Goal: Task Accomplishment & Management: Manage account settings

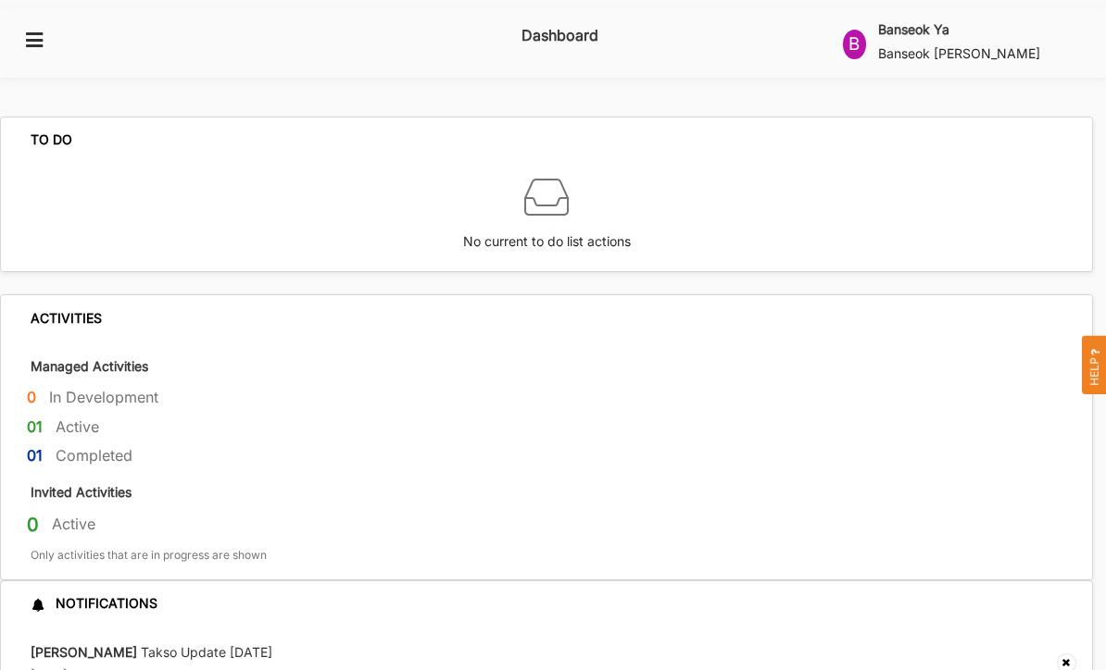
click at [44, 33] on icon at bounding box center [34, 39] width 23 height 17
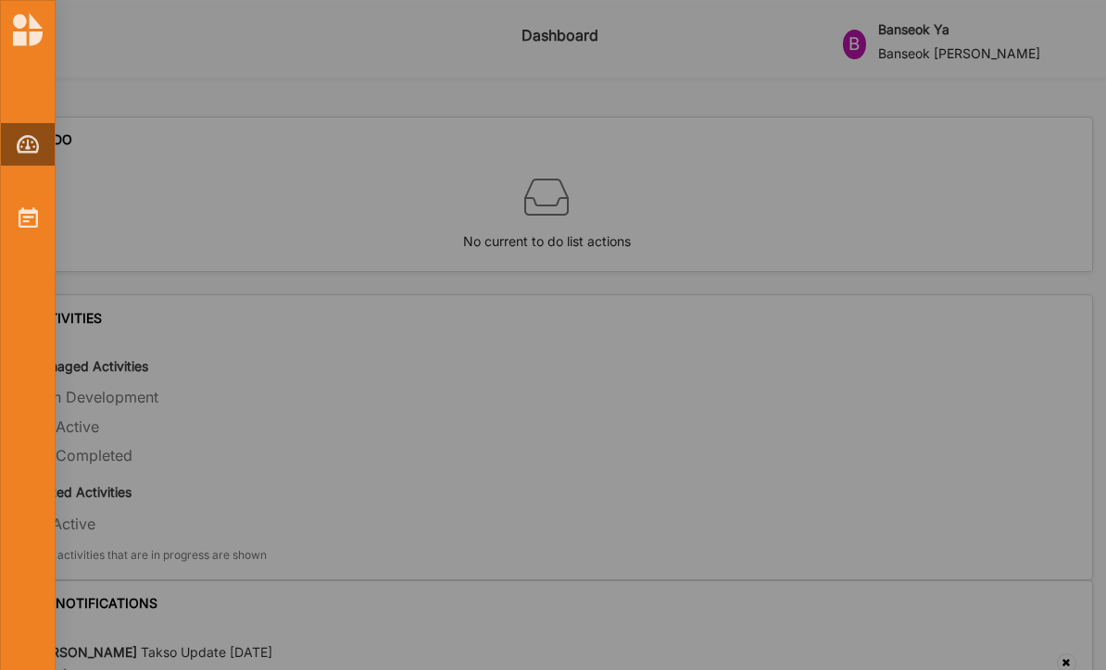
click at [27, 212] on img at bounding box center [28, 217] width 19 height 20
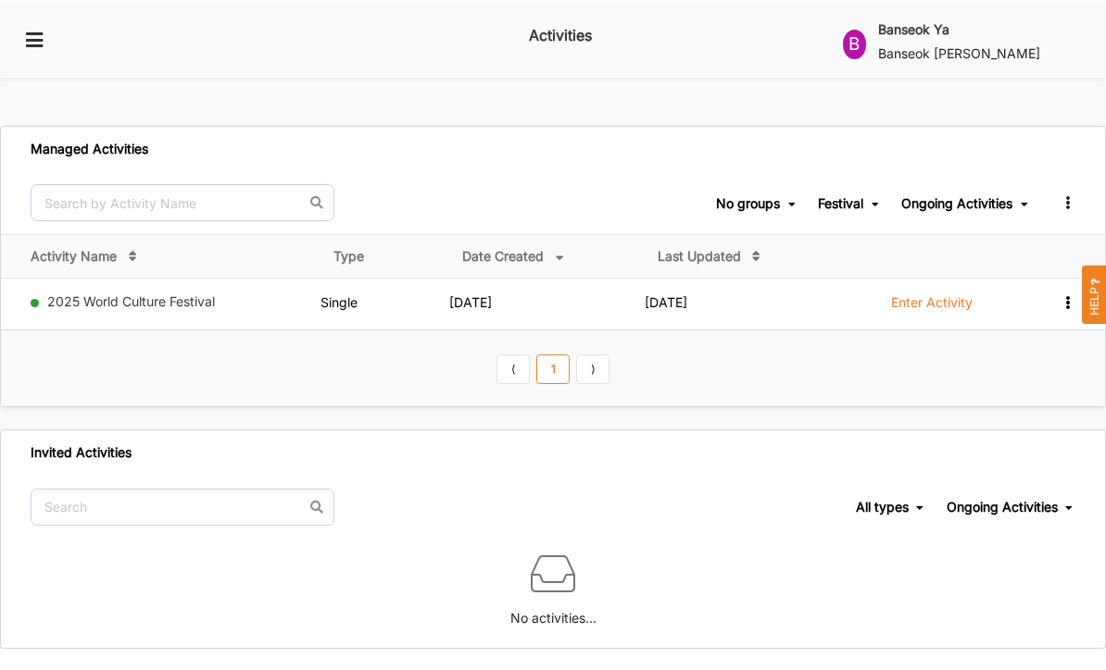
click at [1061, 294] on icon at bounding box center [1067, 300] width 16 height 13
click at [923, 294] on label "Enter Activity" at bounding box center [931, 302] width 81 height 17
click at [921, 294] on label "Enter Activity" at bounding box center [931, 302] width 81 height 17
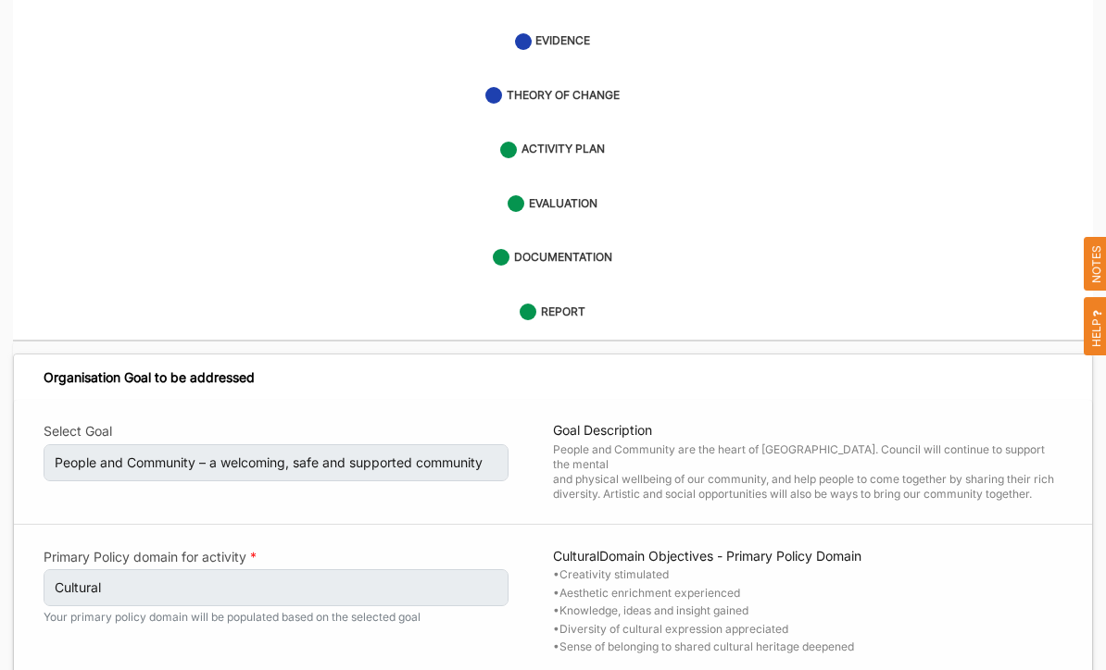
scroll to position [195, 0]
click at [587, 197] on label "EVALUATION" at bounding box center [563, 205] width 69 height 16
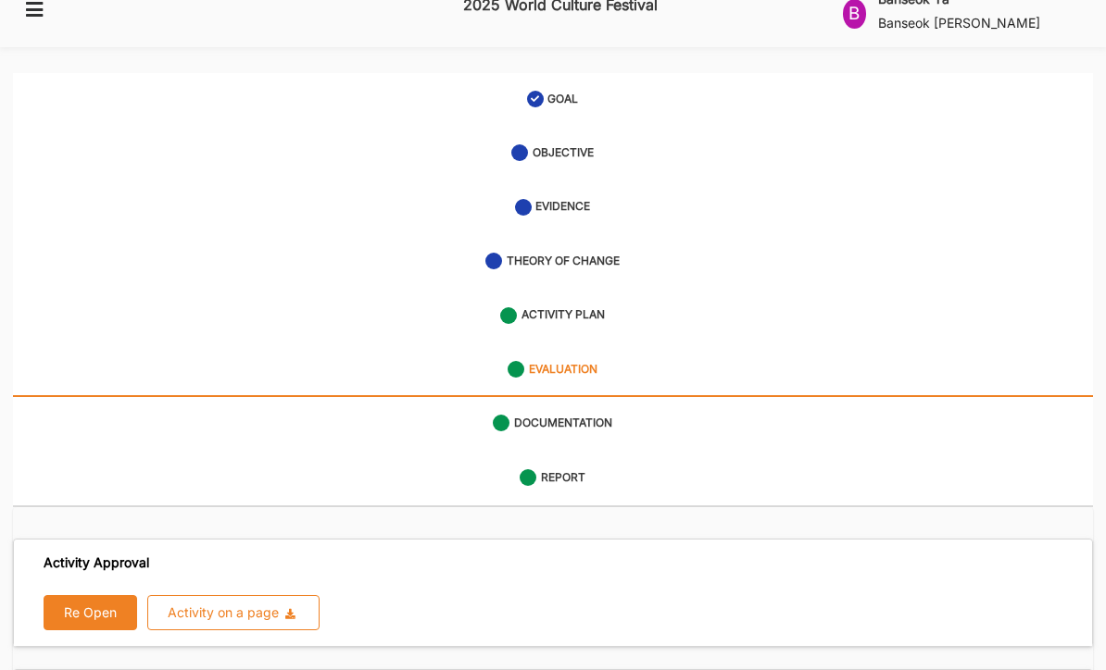
click at [602, 308] on label "ACTIVITY PLAN" at bounding box center [562, 316] width 83 height 16
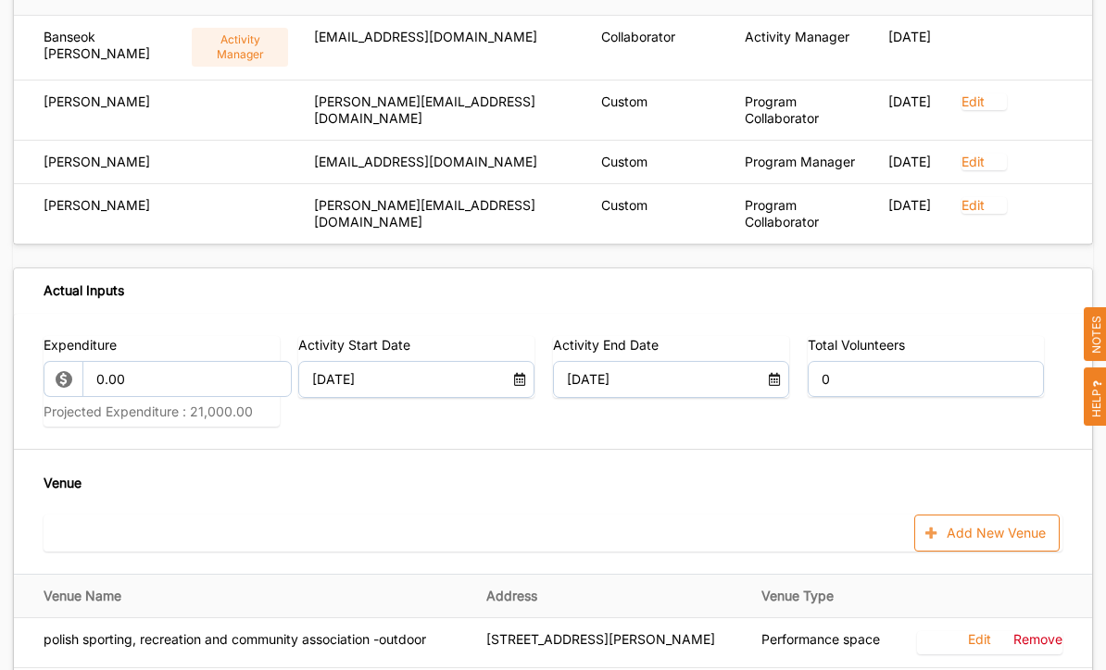
scroll to position [1221, 0]
click at [862, 371] on input "0" at bounding box center [926, 379] width 236 height 37
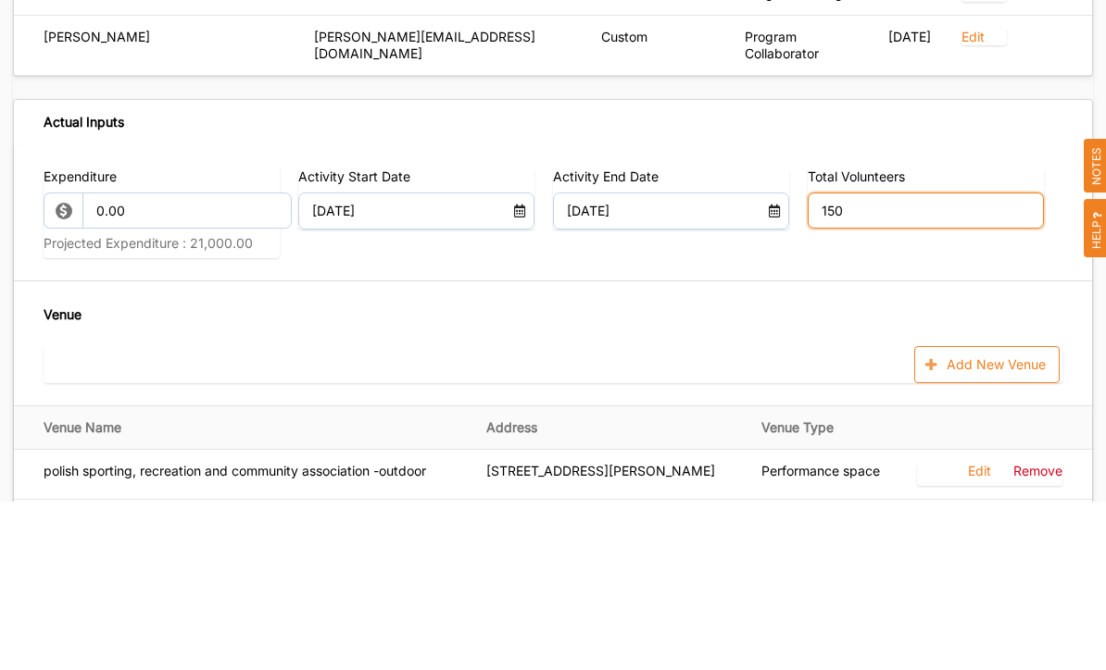
type input "150"
click at [588, 473] on div "Venue Add New Venue" at bounding box center [553, 512] width 1019 height 79
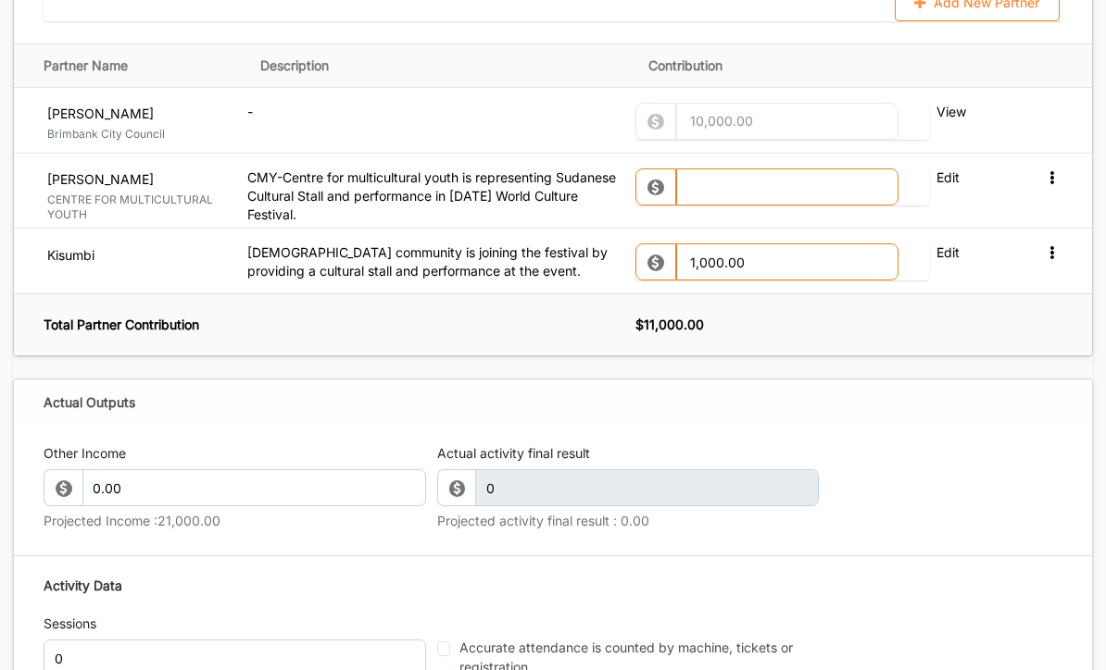
scroll to position [2236, 0]
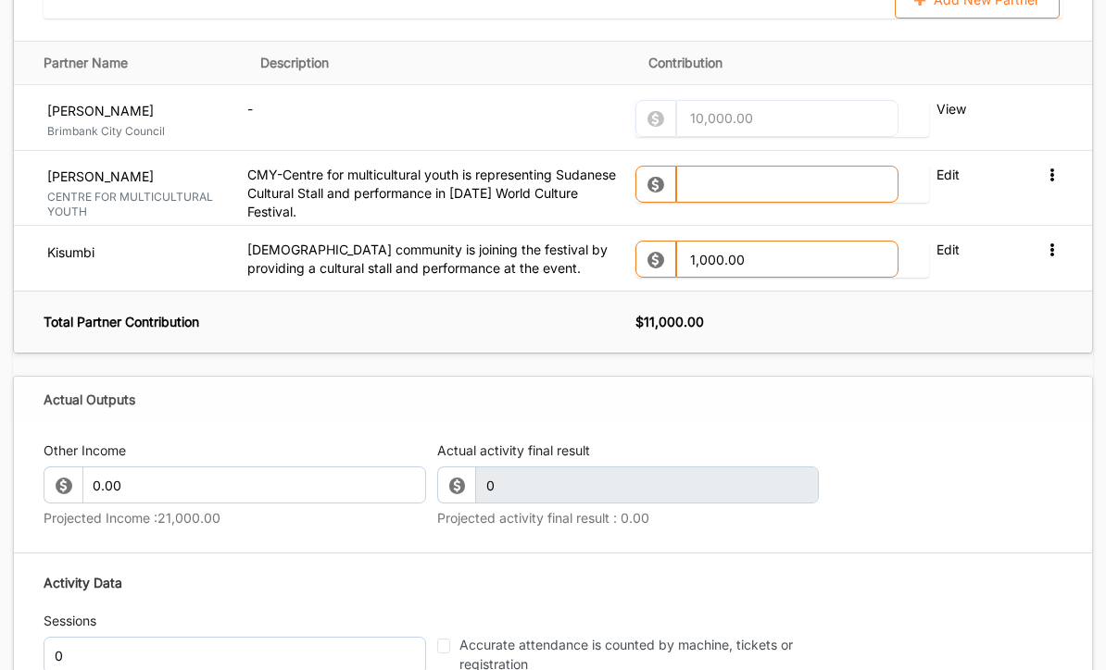
click at [941, 167] on label "Edit" at bounding box center [971, 176] width 70 height 18
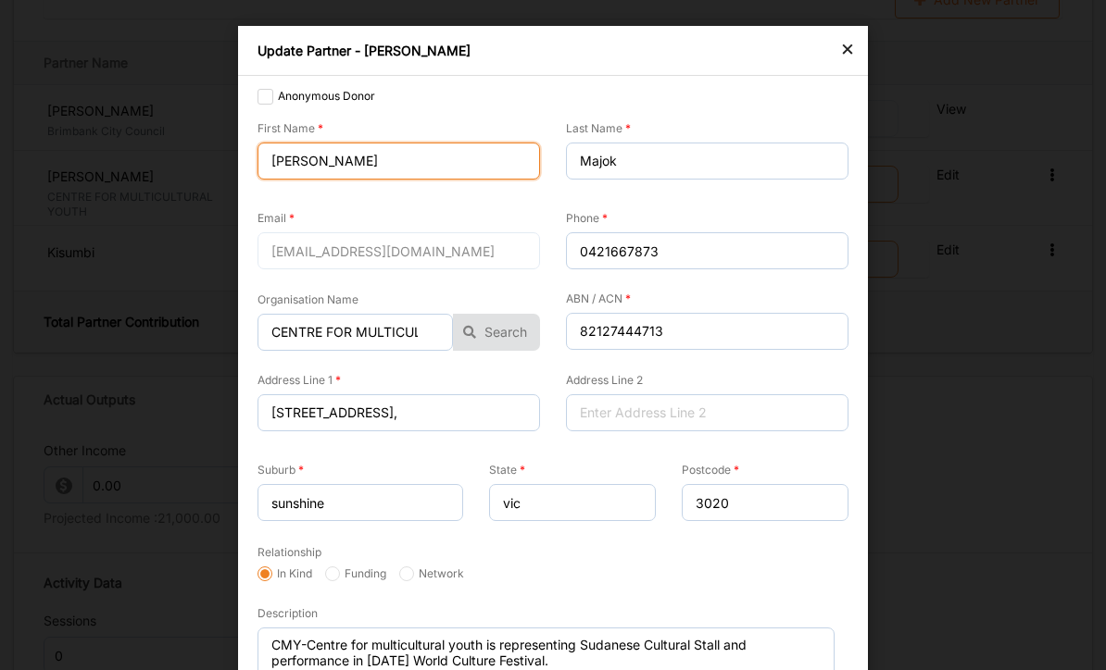
click at [369, 171] on input "[PERSON_NAME]" at bounding box center [398, 161] width 282 height 37
click at [412, 123] on div "First Name [PERSON_NAME]" at bounding box center [398, 149] width 282 height 61
click at [386, 173] on input "[PERSON_NAME]" at bounding box center [398, 161] width 282 height 37
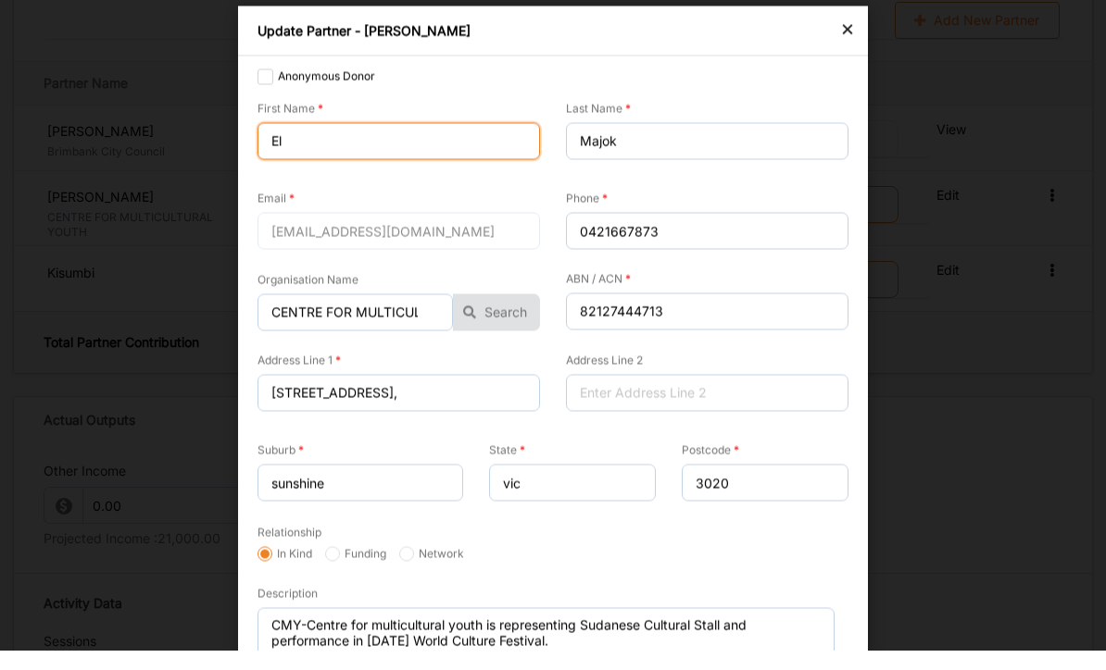
scroll to position [2191, 0]
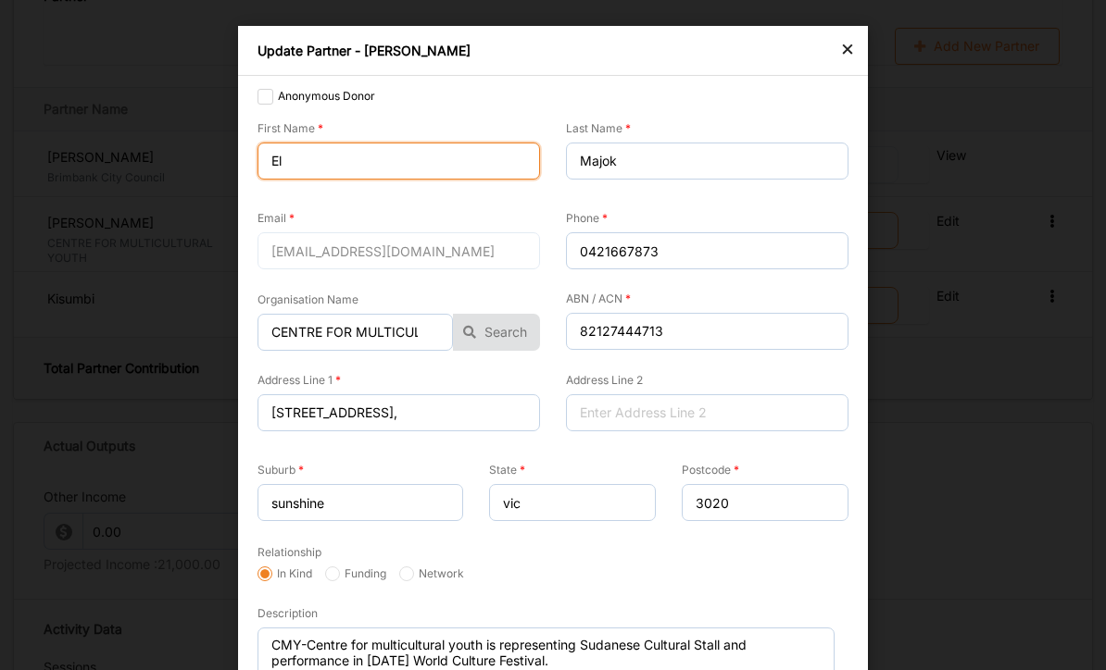
type input "E"
type input "Mai"
click at [853, 53] on div "×" at bounding box center [847, 48] width 15 height 22
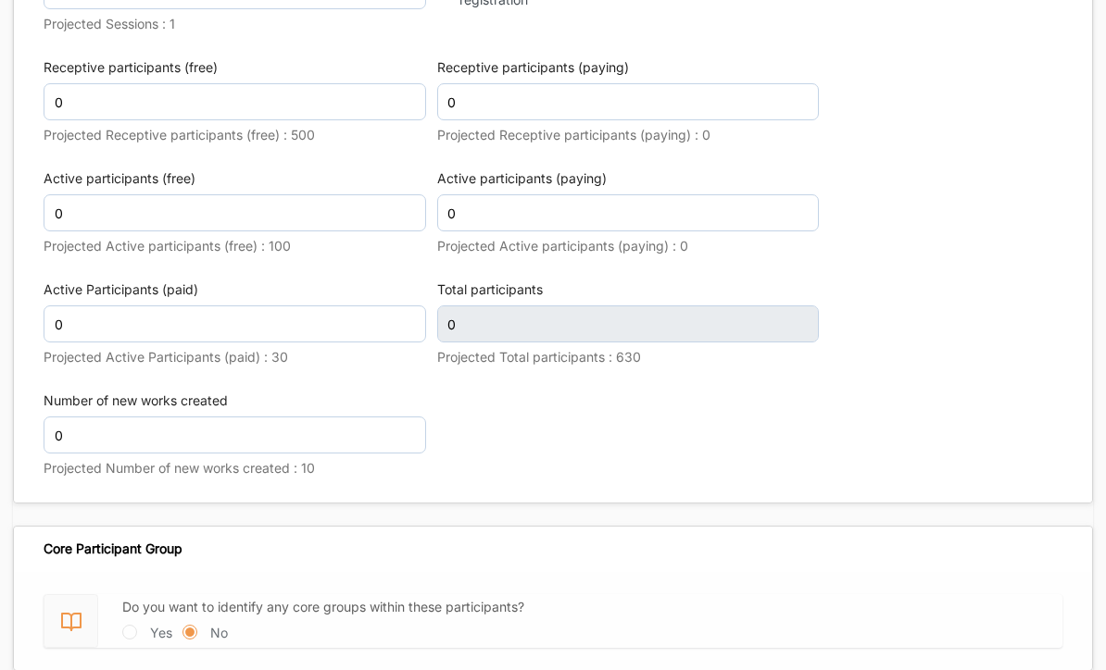
scroll to position [2902, 0]
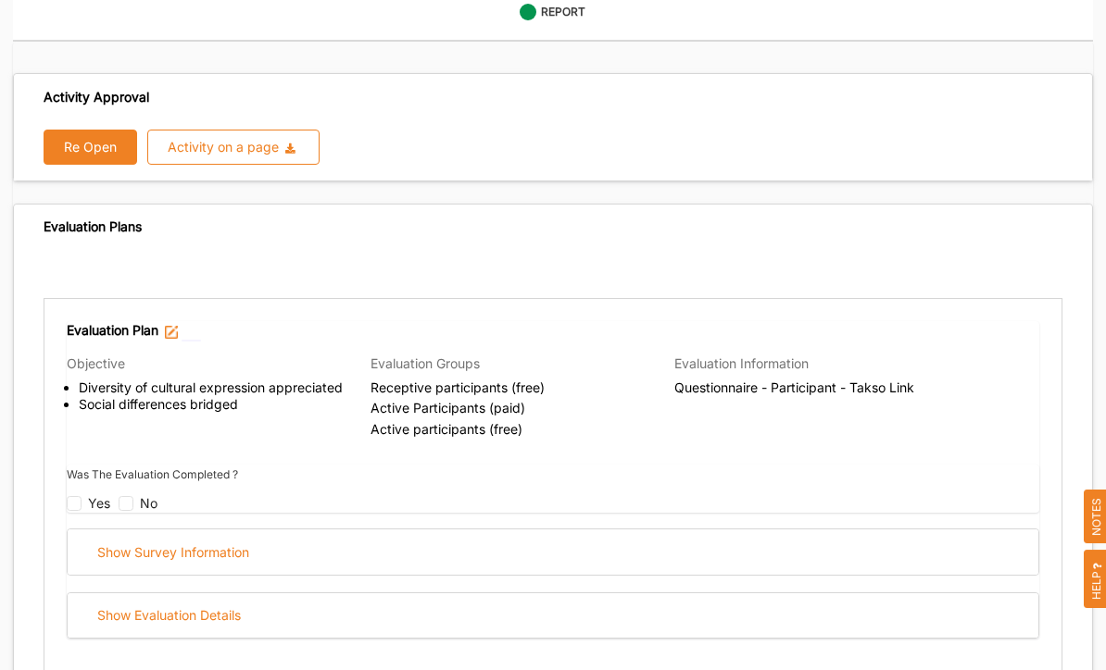
scroll to position [496, 0]
click at [78, 496] on input "checkbox" at bounding box center [74, 503] width 15 height 15
checkbox input "false"
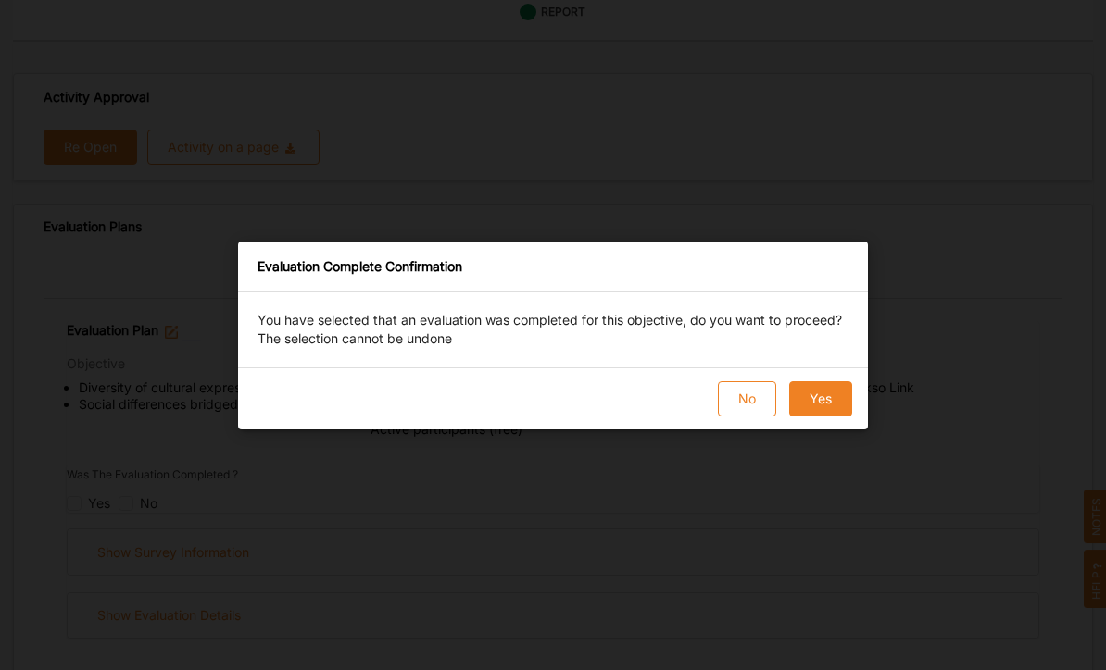
click at [752, 417] on button "No" at bounding box center [747, 399] width 58 height 35
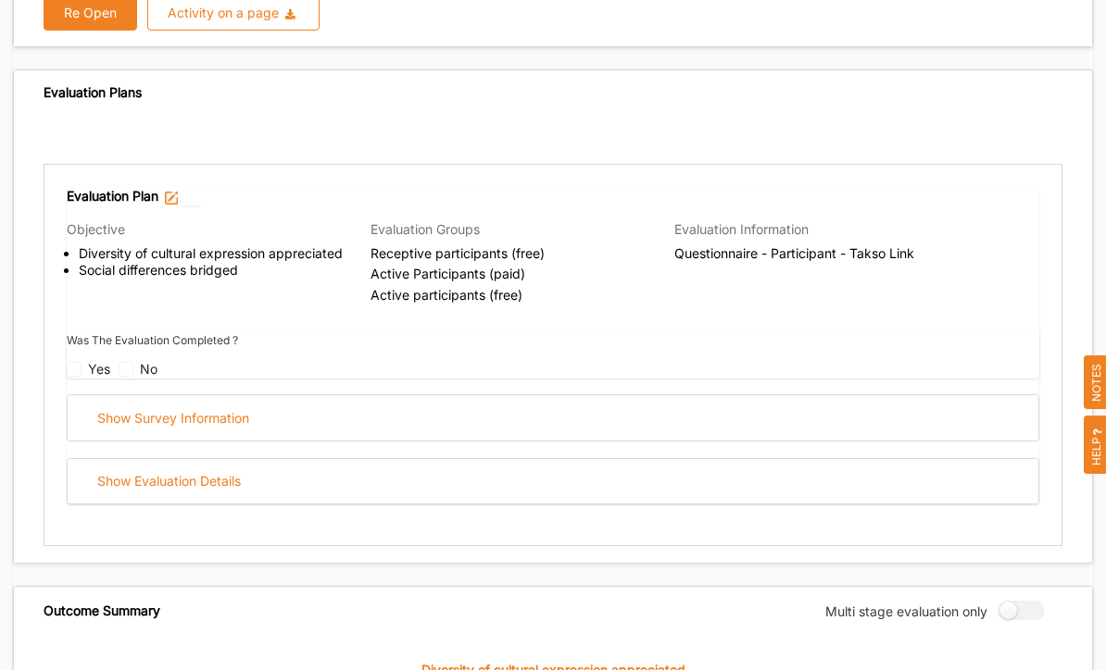
scroll to position [631, 0]
click at [450, 403] on div "Show Survey Information" at bounding box center [553, 417] width 971 height 45
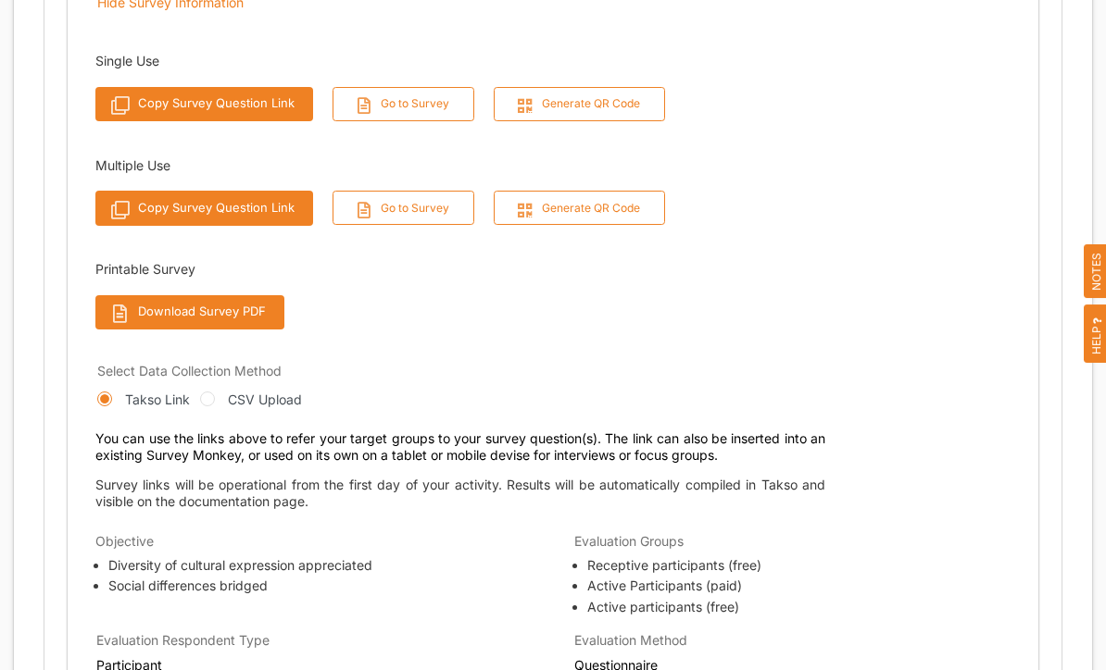
scroll to position [1047, 0]
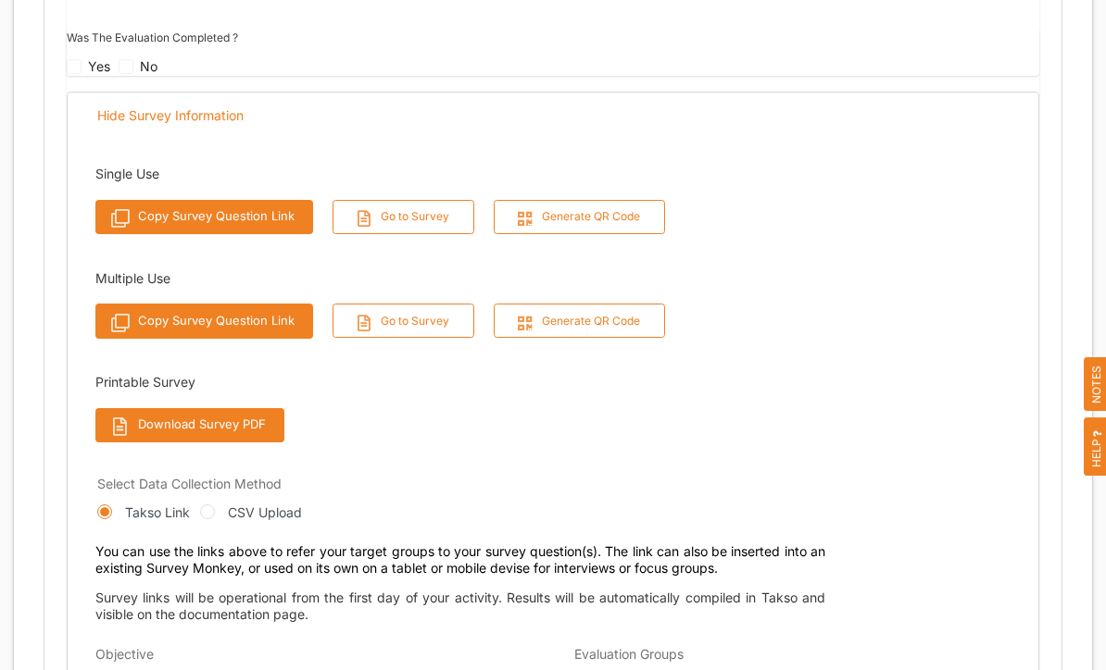
click at [257, 201] on button "Copy Survey Question Link" at bounding box center [204, 218] width 218 height 34
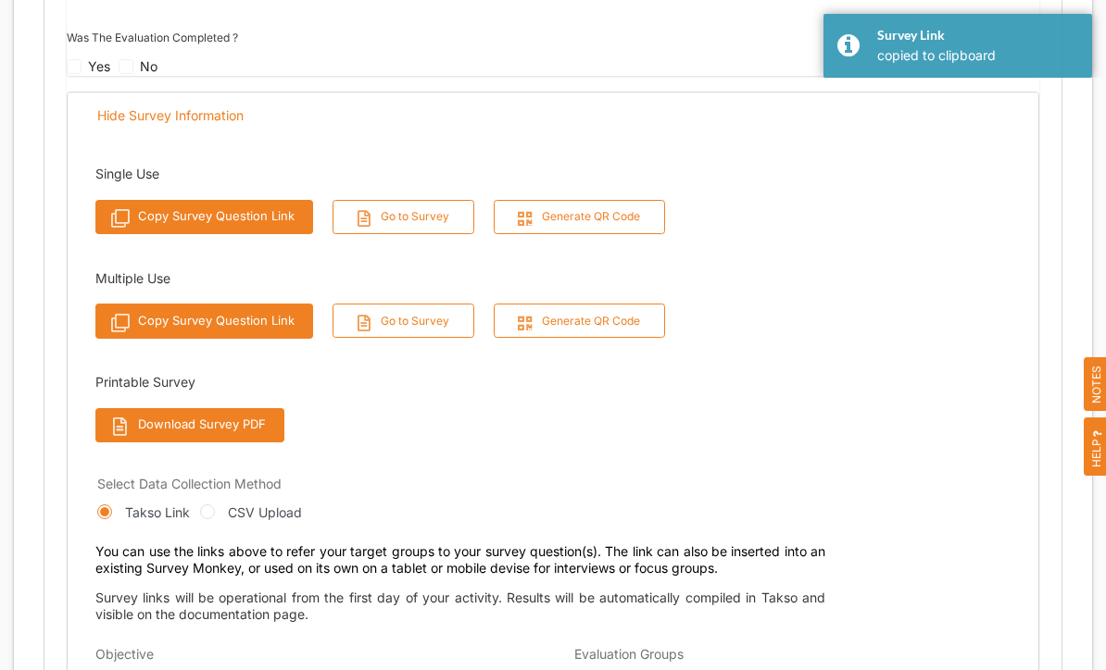
click at [369, 210] on icon at bounding box center [363, 217] width 19 height 14
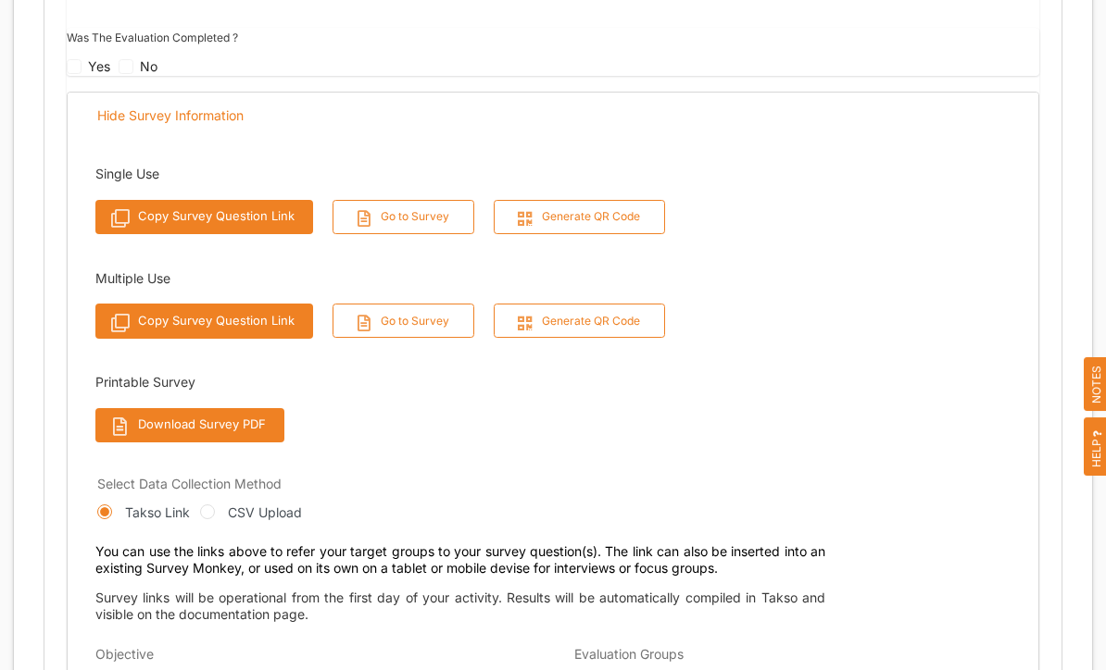
scroll to position [964, 0]
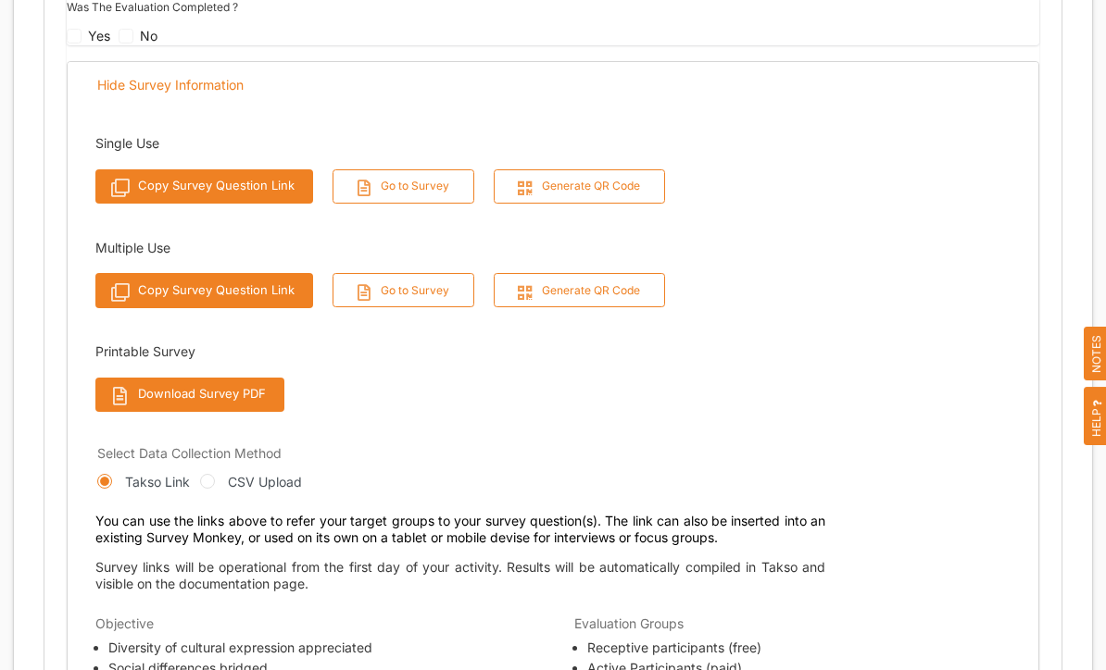
click at [618, 169] on button "Generate QR Code" at bounding box center [580, 186] width 172 height 34
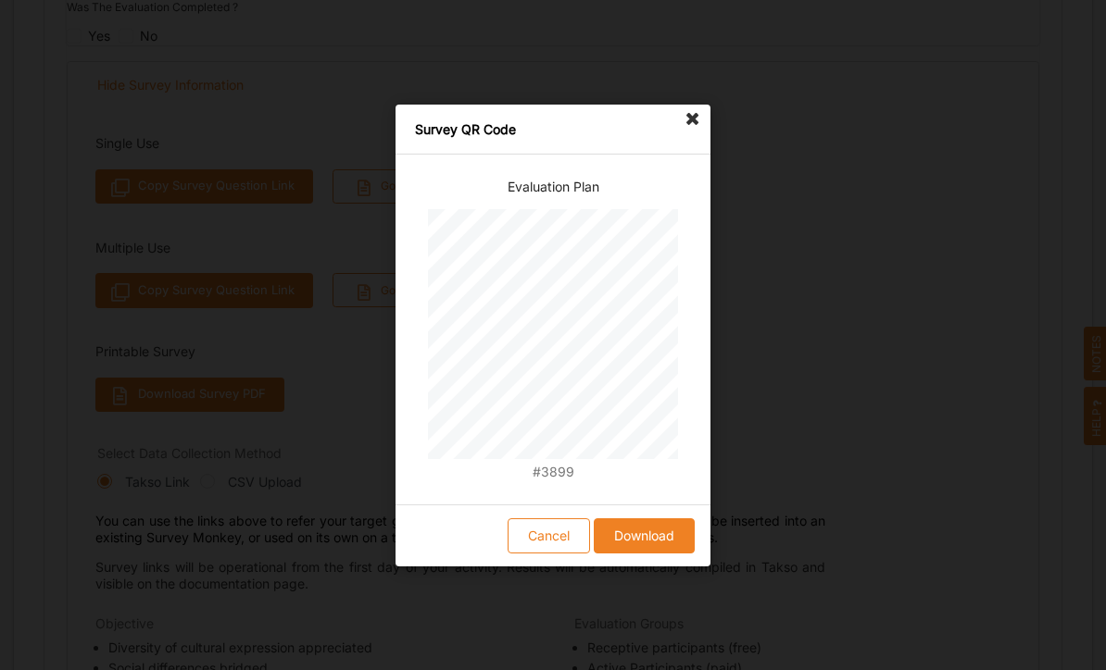
click at [653, 534] on button "Download" at bounding box center [644, 535] width 101 height 35
click at [646, 536] on button "Download" at bounding box center [644, 535] width 101 height 35
click at [700, 115] on icon at bounding box center [693, 120] width 30 height 30
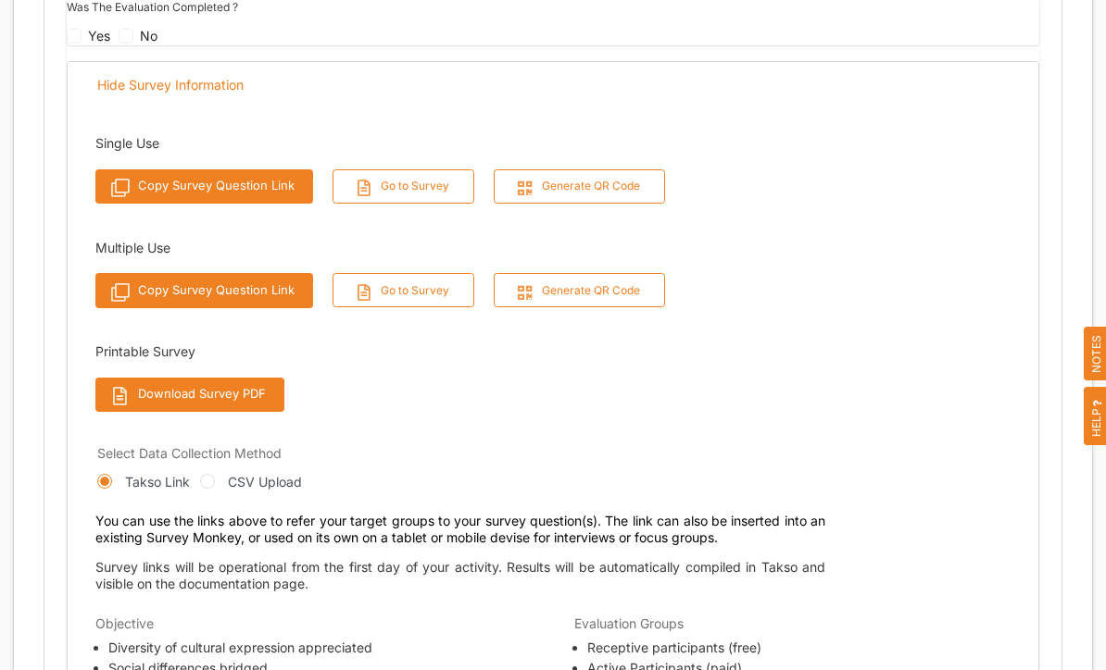
click at [425, 273] on button "Go to Survey" at bounding box center [403, 290] width 143 height 34
click at [225, 378] on button "Download Survey PDF" at bounding box center [189, 395] width 189 height 34
click at [253, 273] on button "Copy Survey Question Link" at bounding box center [204, 290] width 218 height 34
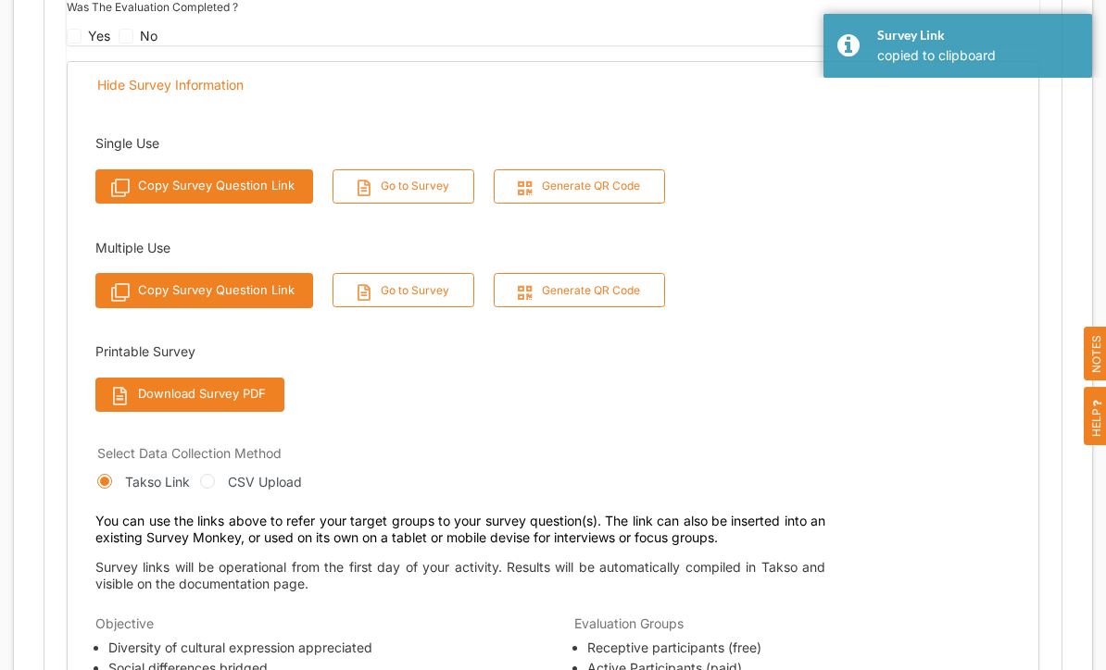
click at [253, 273] on button "Copy Survey Question Link" at bounding box center [204, 290] width 218 height 34
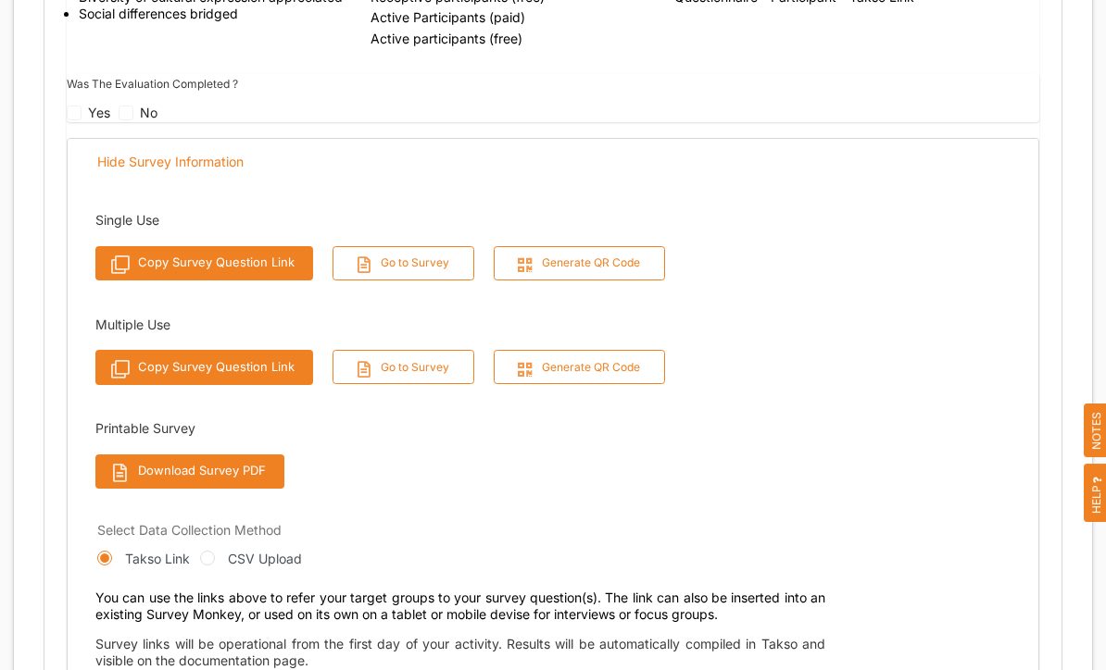
scroll to position [887, 0]
click at [417, 246] on button "Go to Survey" at bounding box center [403, 263] width 143 height 34
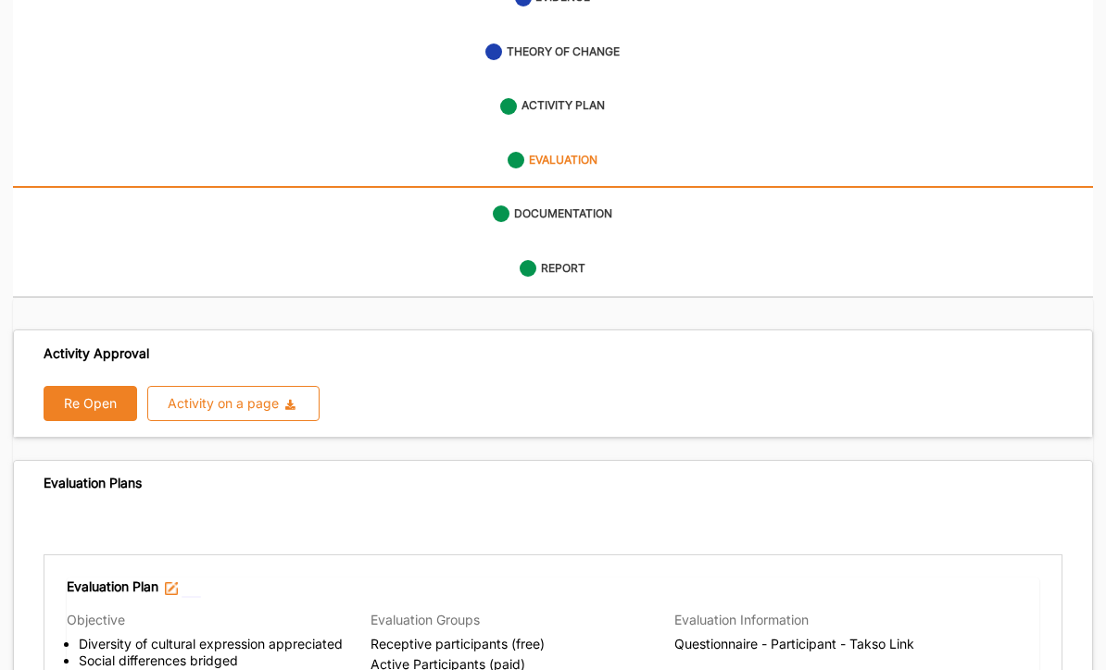
scroll to position [232, 0]
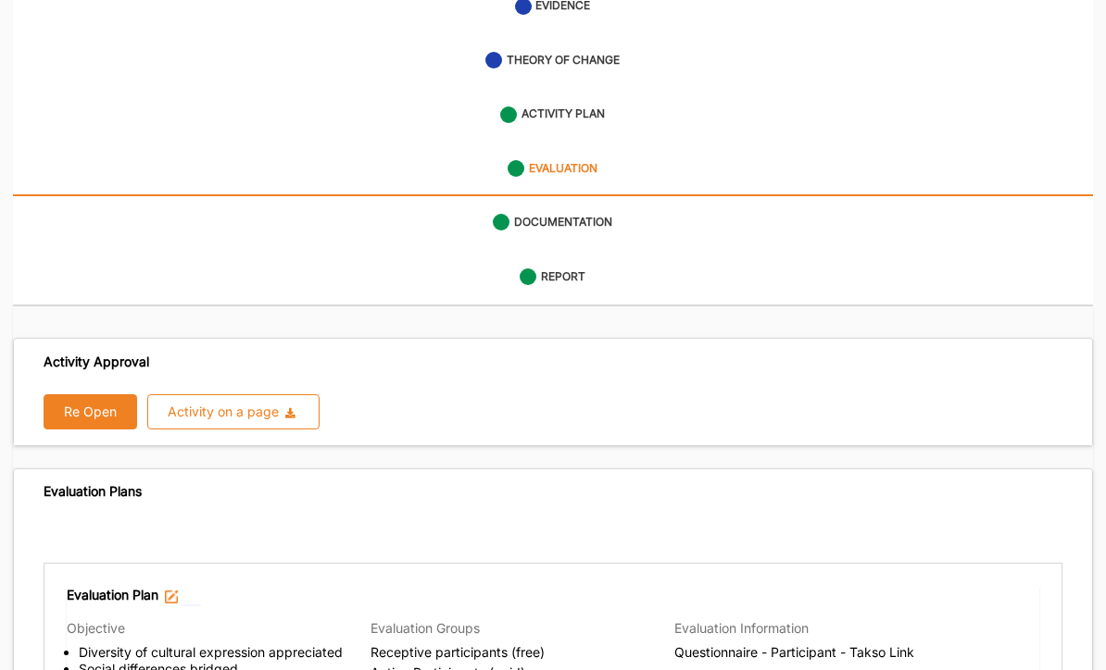
click at [581, 106] on label "ACTIVITY PLAN" at bounding box center [562, 114] width 83 height 16
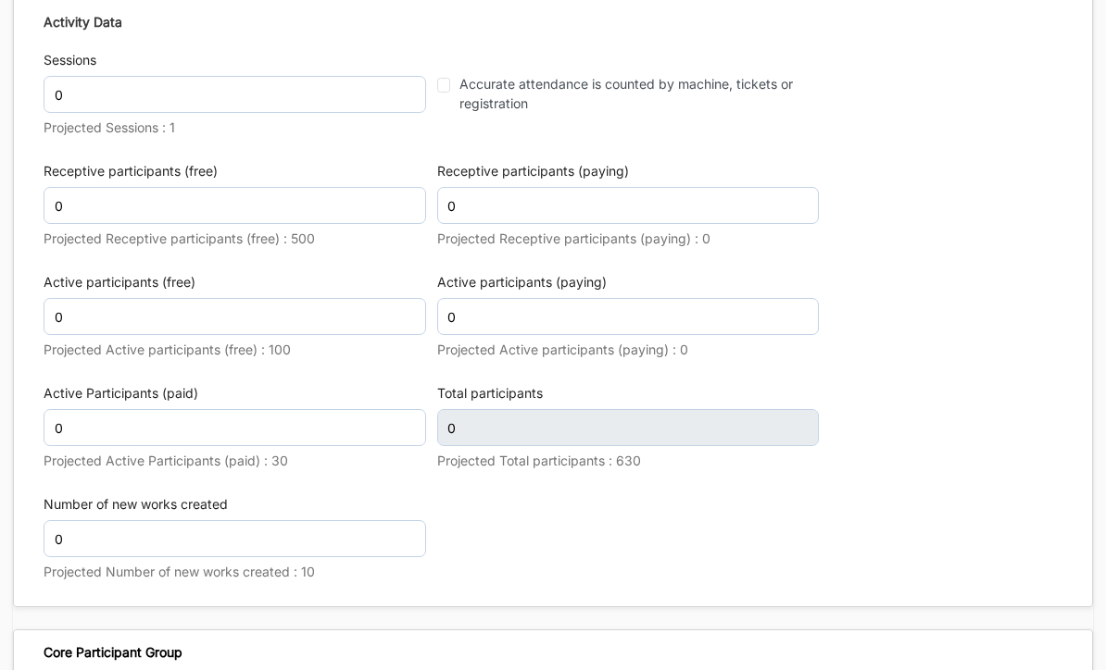
scroll to position [2902, 0]
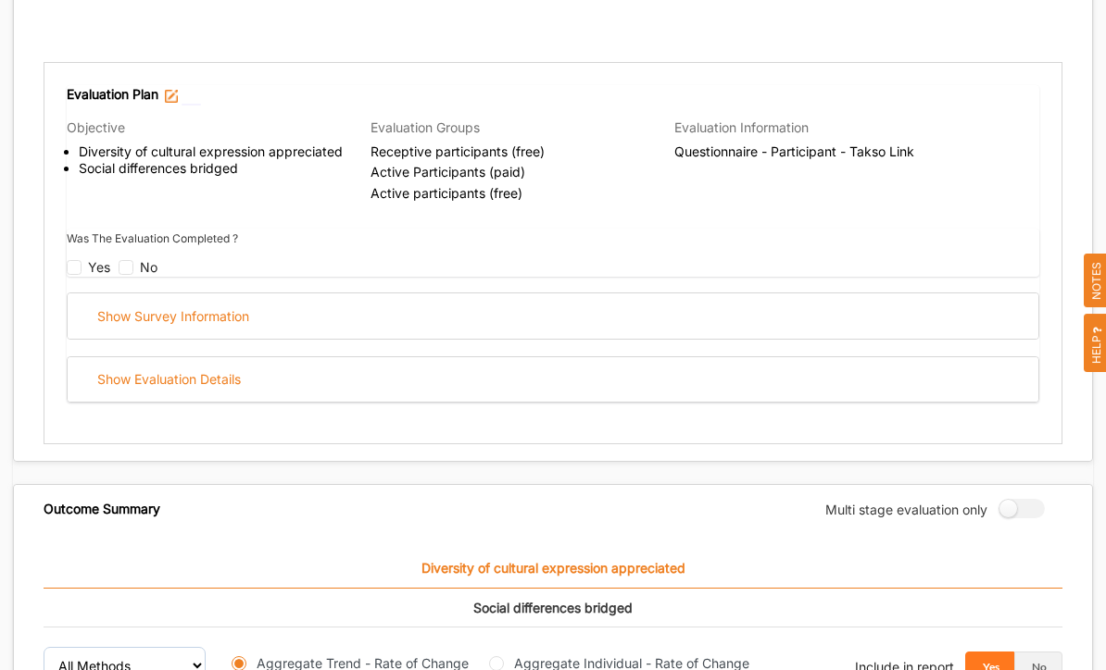
scroll to position [732, 0]
click at [280, 294] on div "Show Survey Information" at bounding box center [553, 316] width 971 height 45
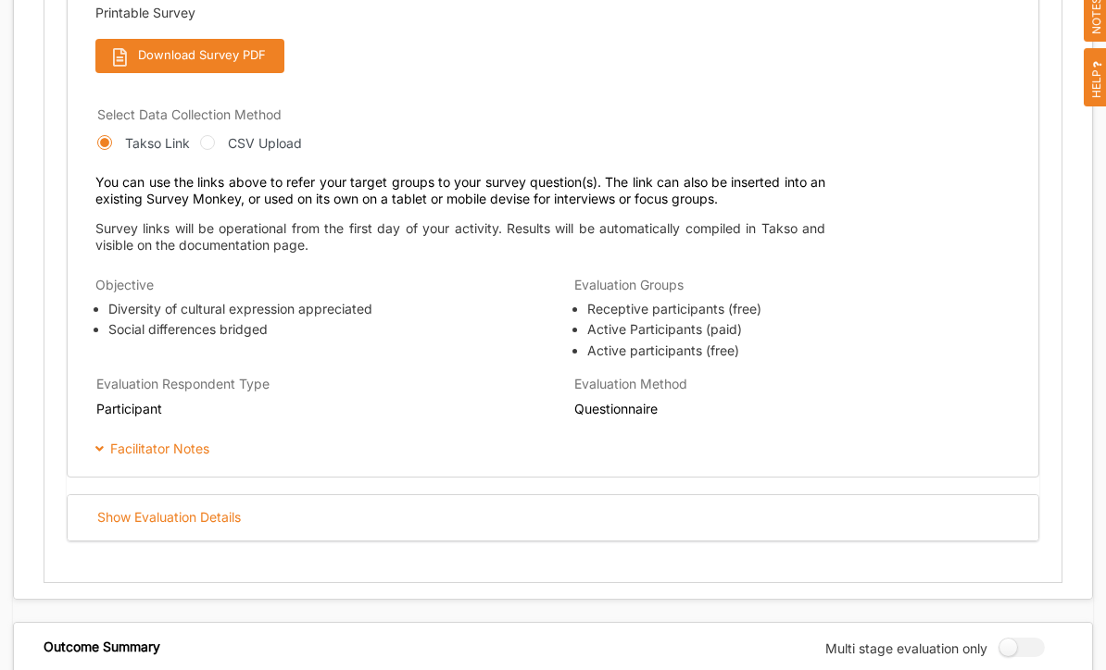
scroll to position [1304, 0]
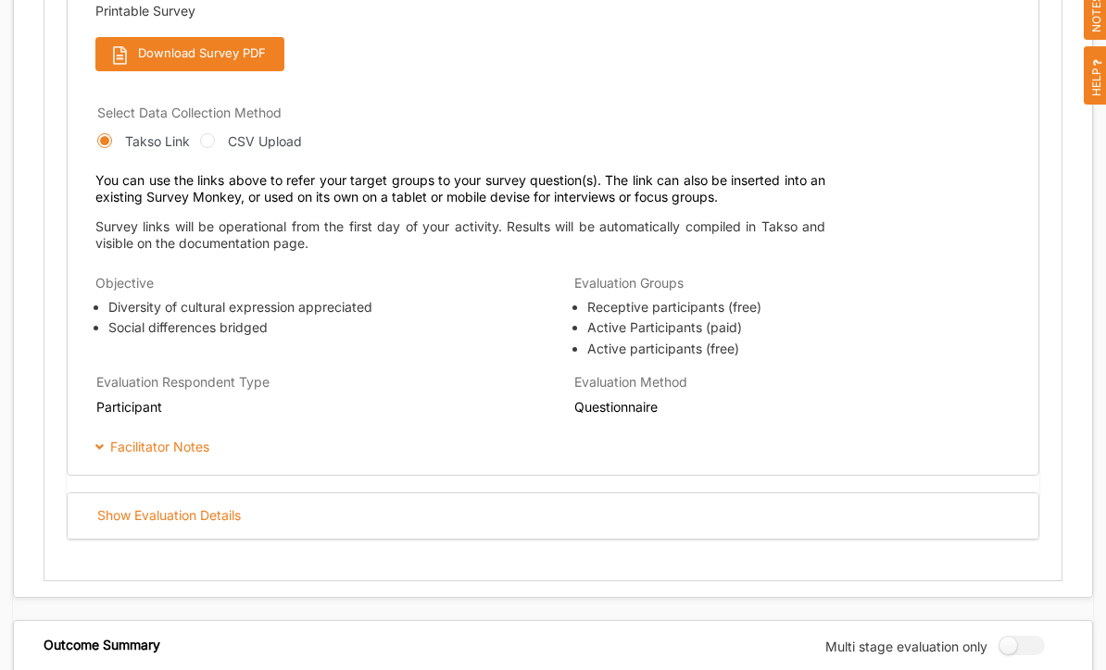
click at [272, 495] on div "Show Evaluation Details" at bounding box center [553, 517] width 971 height 45
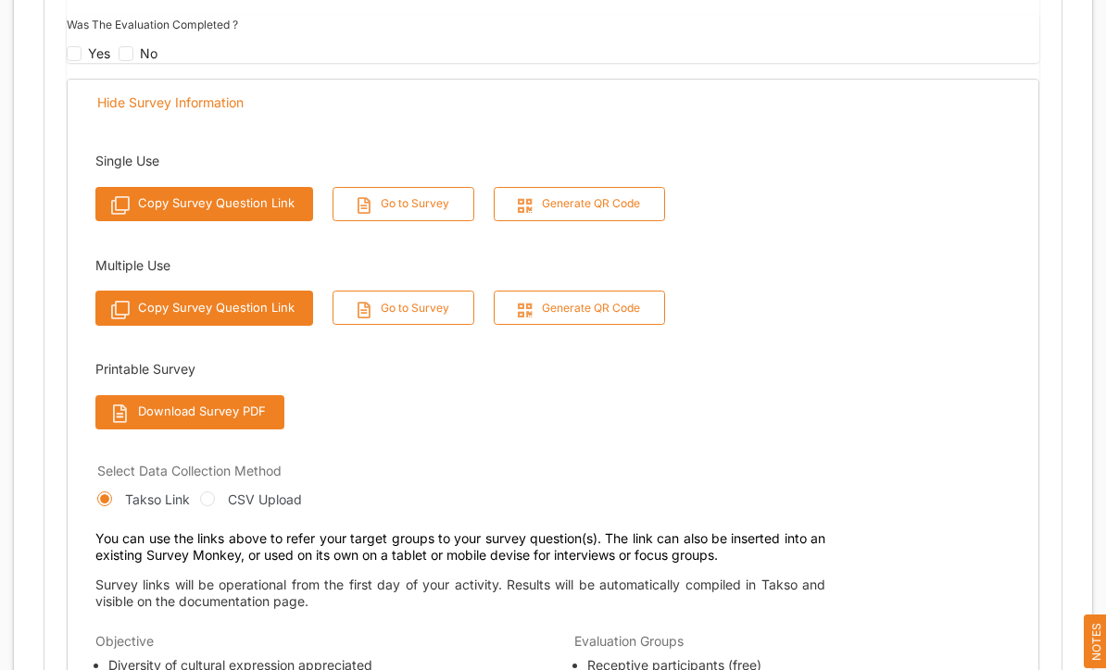
scroll to position [946, 0]
click at [426, 188] on button "Go to Survey" at bounding box center [403, 205] width 143 height 34
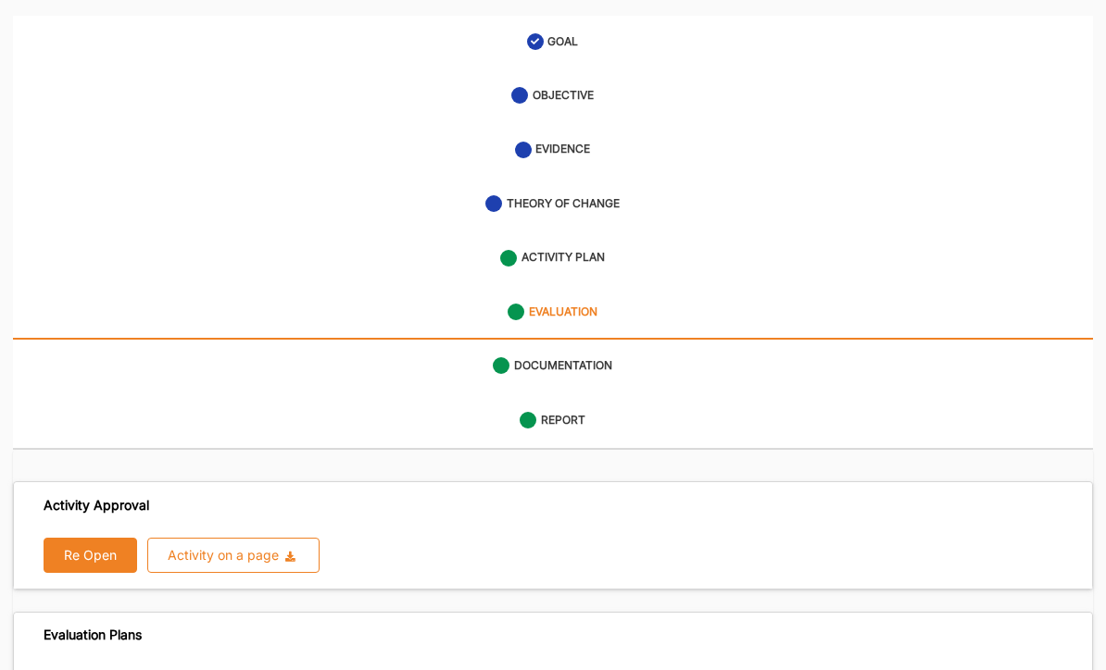
scroll to position [0, 0]
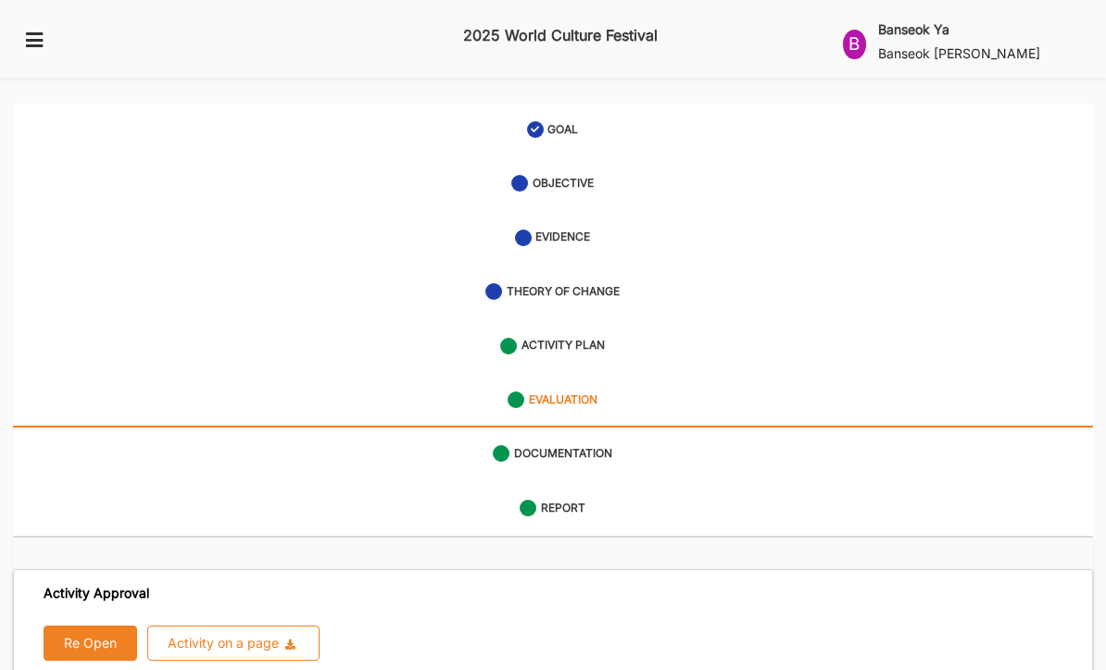
click at [585, 446] on label "DOCUMENTATION" at bounding box center [563, 454] width 98 height 16
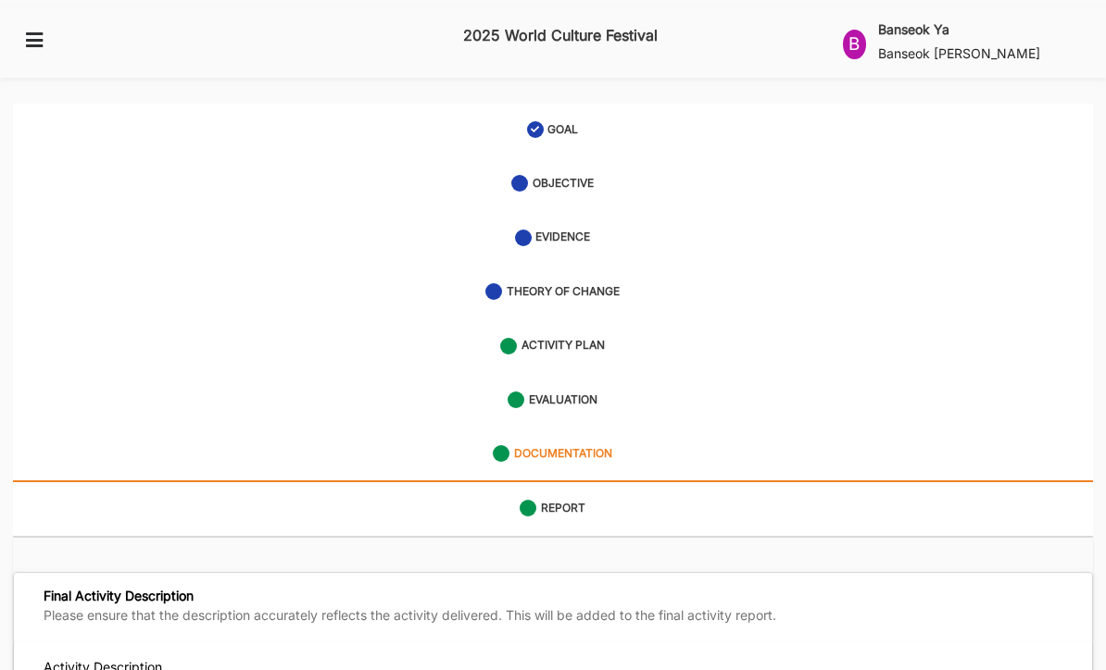
click at [597, 338] on label "ACTIVITY PLAN" at bounding box center [562, 346] width 83 height 16
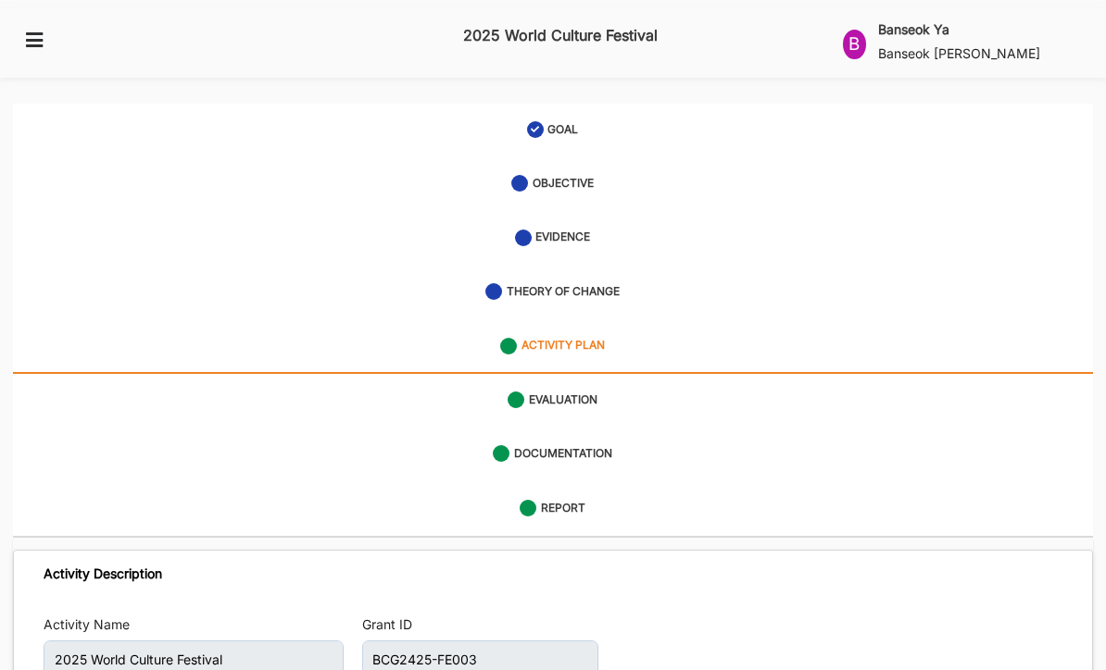
click at [589, 281] on div "THEORY OF CHANGE" at bounding box center [552, 291] width 134 height 33
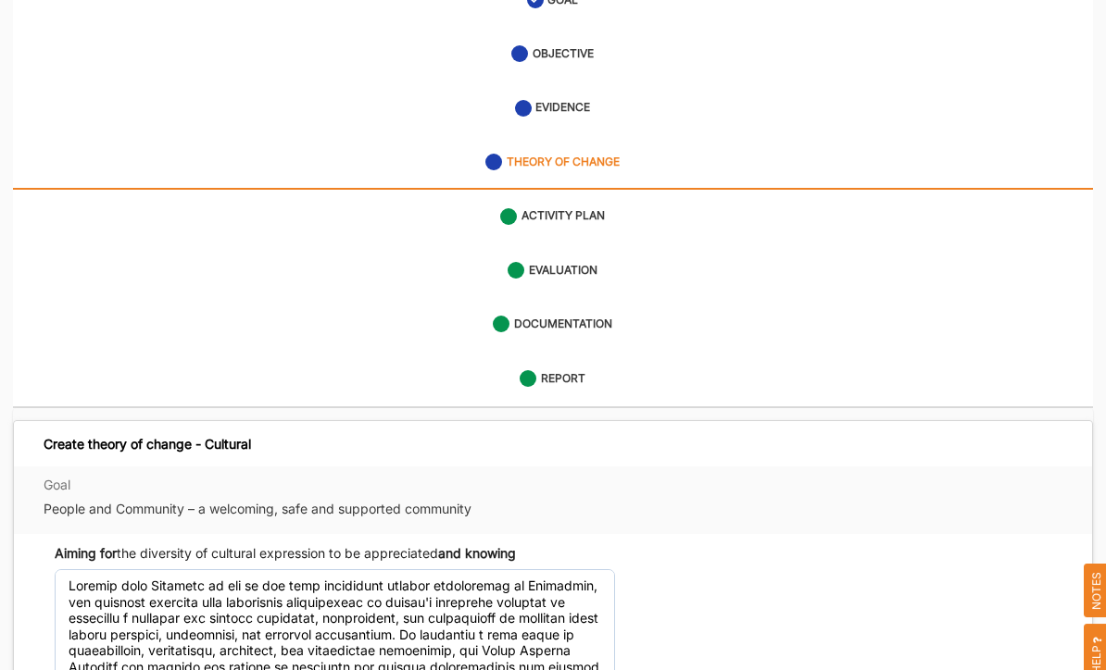
scroll to position [112, 0]
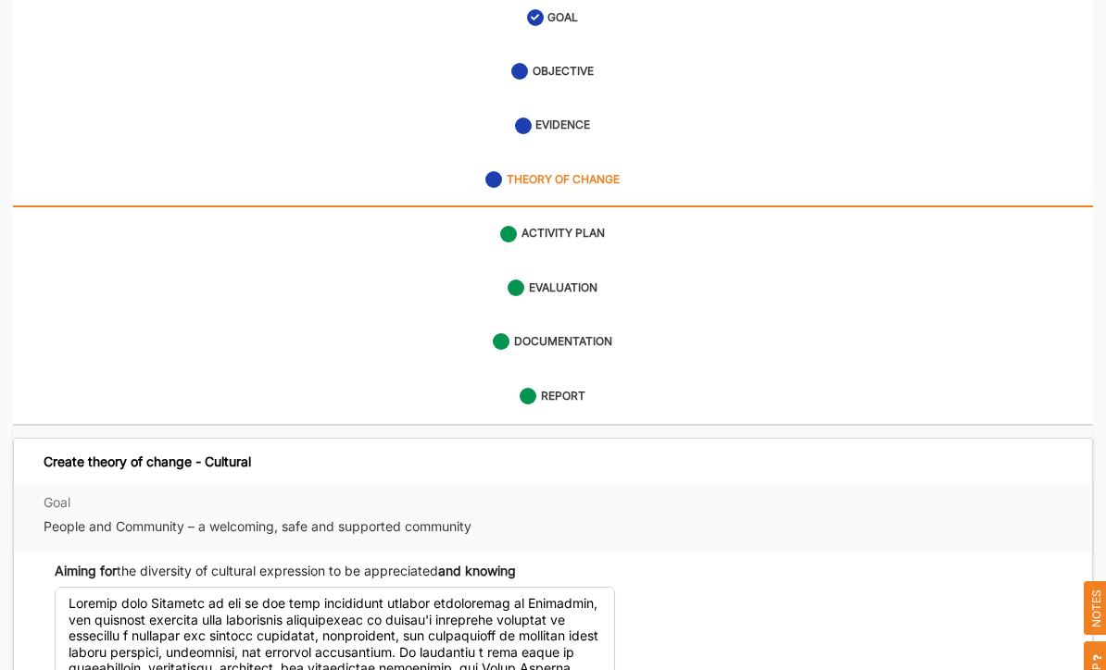
click at [571, 281] on label "EVALUATION" at bounding box center [563, 289] width 69 height 16
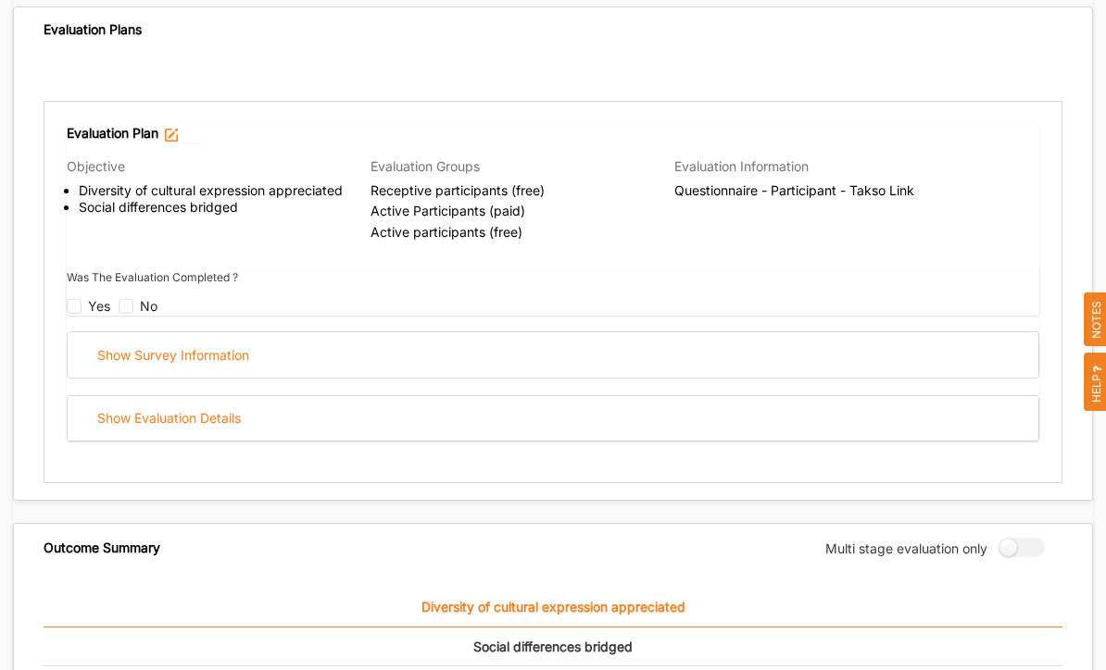
scroll to position [694, 0]
click at [1015, 538] on label at bounding box center [1015, 547] width 33 height 19
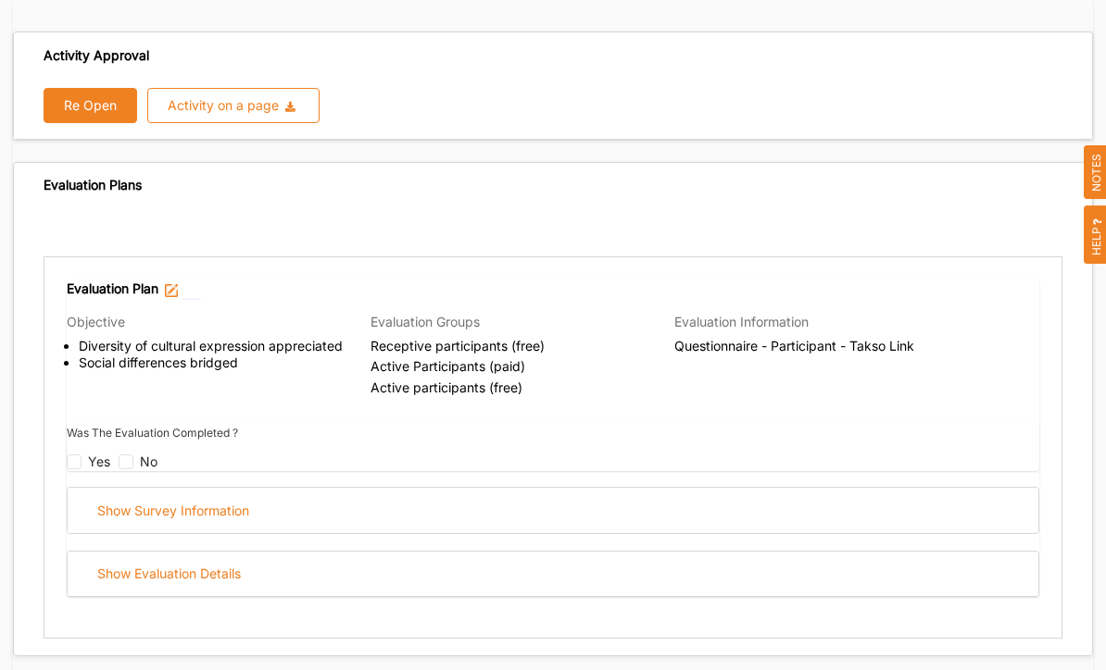
scroll to position [538, 0]
click at [261, 495] on div "Show Survey Information" at bounding box center [553, 510] width 971 height 45
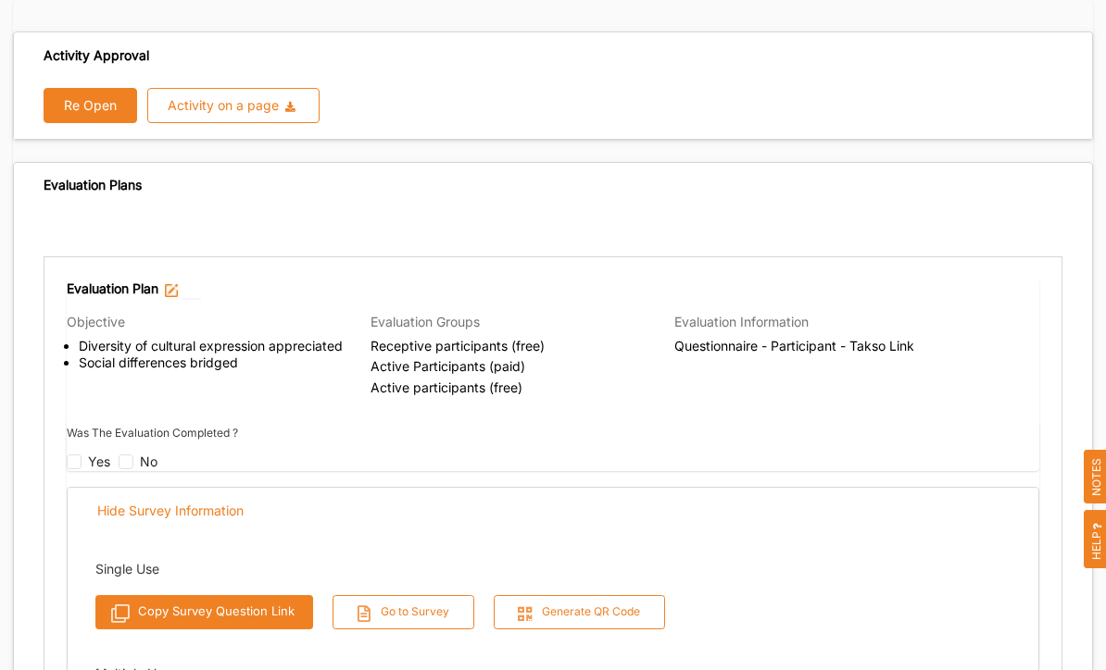
click at [424, 595] on button "Go to Survey" at bounding box center [403, 612] width 143 height 34
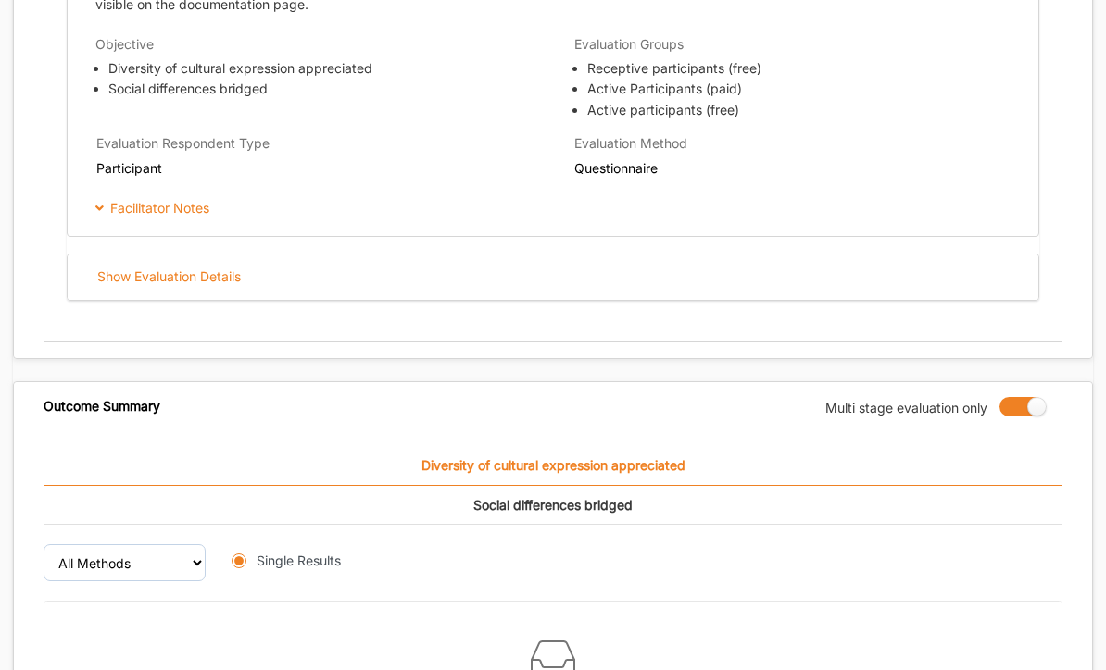
click at [1022, 397] on label at bounding box center [1015, 406] width 33 height 19
radio input "false"
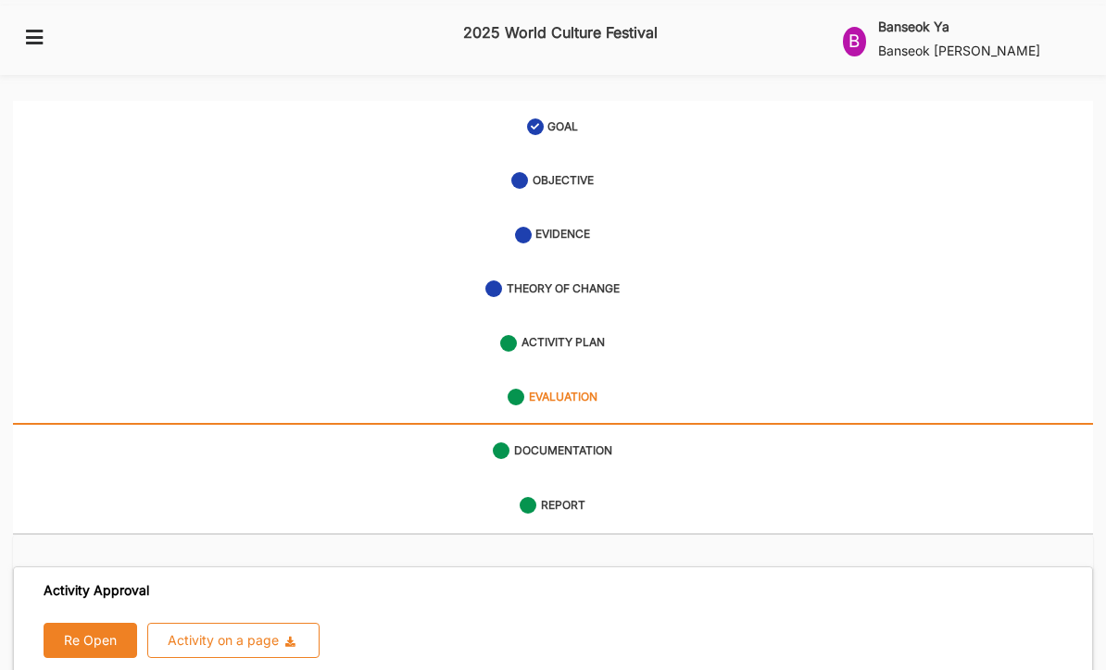
scroll to position [1, 0]
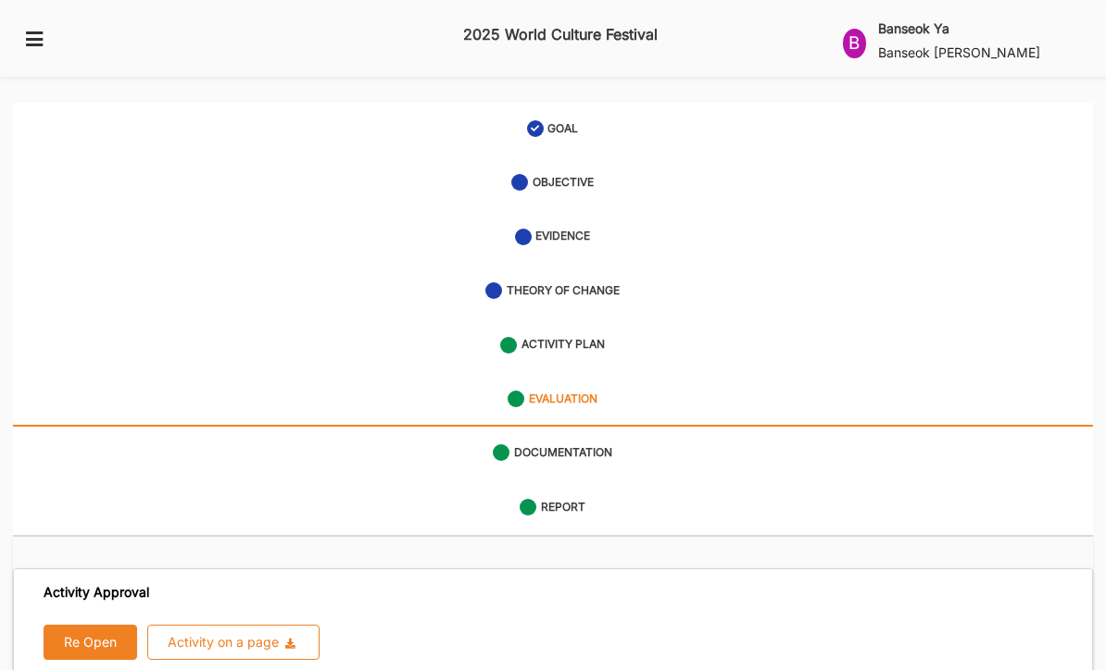
click at [920, 22] on label "Banseok Ya" at bounding box center [913, 28] width 71 height 17
click at [15, 31] on button at bounding box center [35, 37] width 44 height 37
click at [43, 30] on icon at bounding box center [34, 38] width 23 height 17
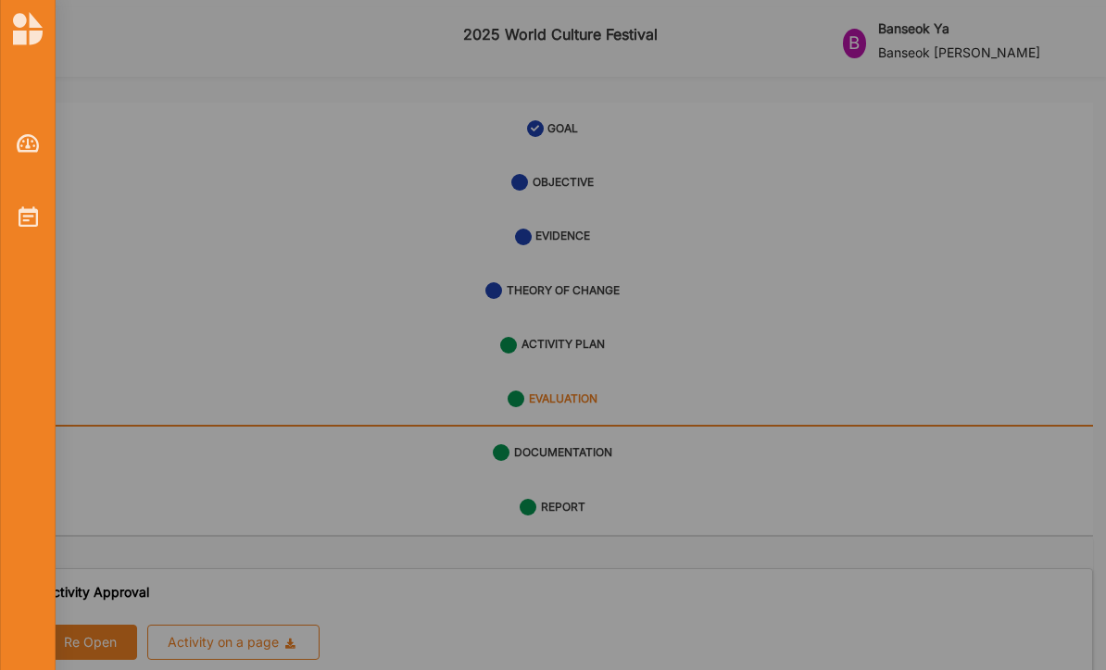
click at [32, 144] on img at bounding box center [28, 143] width 23 height 19
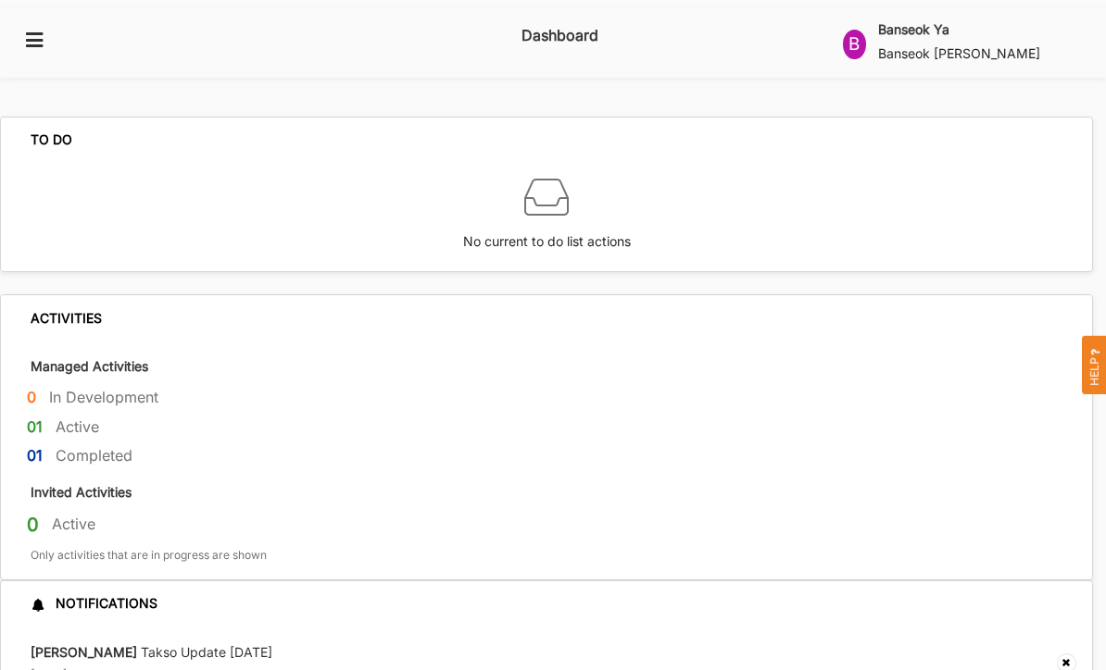
click at [44, 37] on icon at bounding box center [34, 39] width 23 height 17
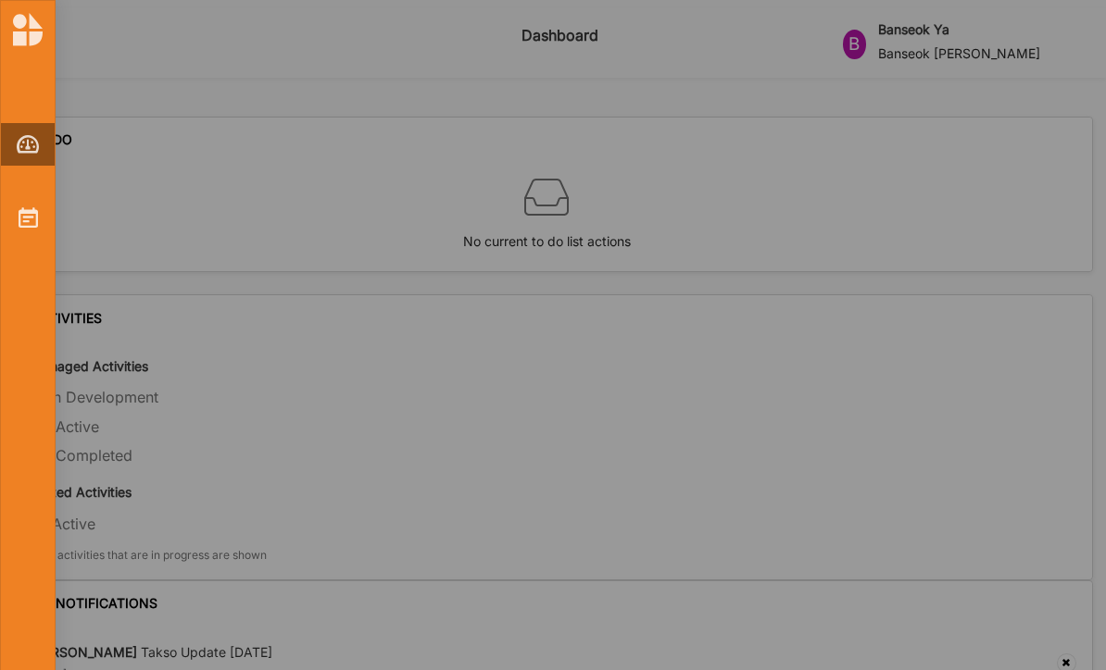
click at [35, 213] on img at bounding box center [28, 217] width 19 height 20
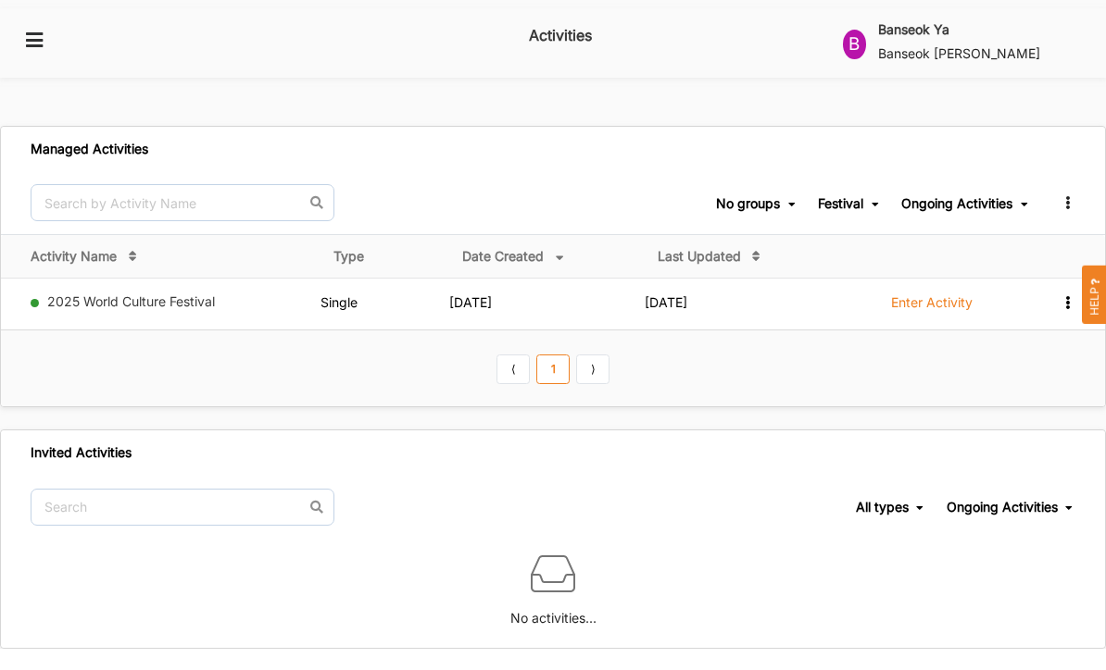
click at [1064, 294] on icon at bounding box center [1067, 300] width 16 height 13
click at [932, 296] on link "Enter Activity" at bounding box center [931, 308] width 81 height 28
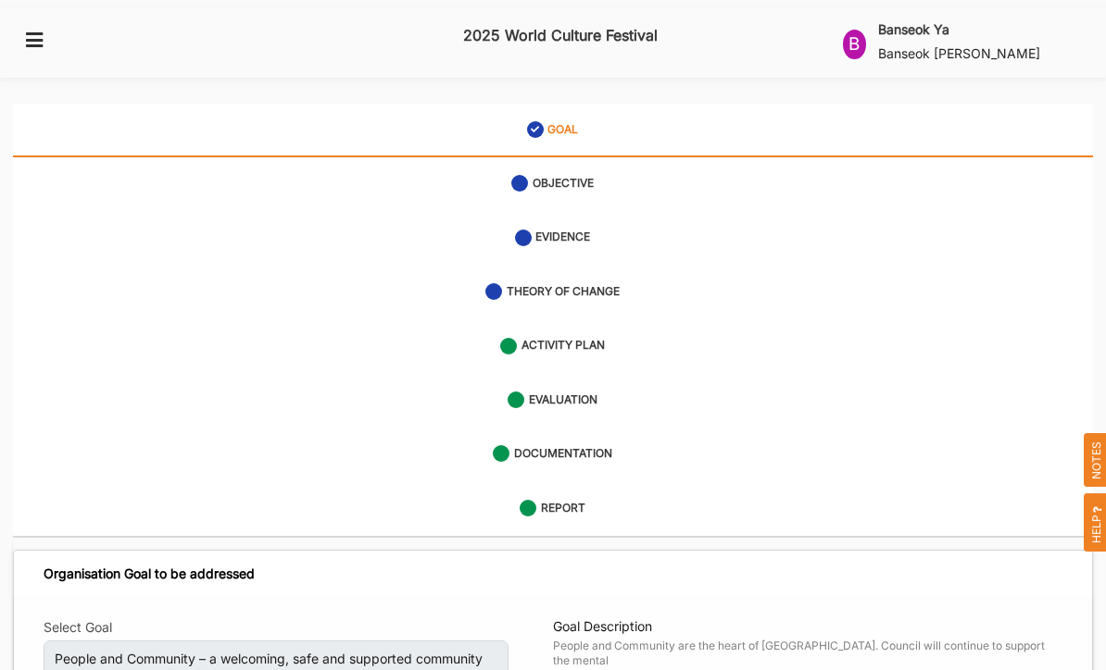
click at [605, 383] on link "EVALUATION" at bounding box center [553, 401] width 1080 height 54
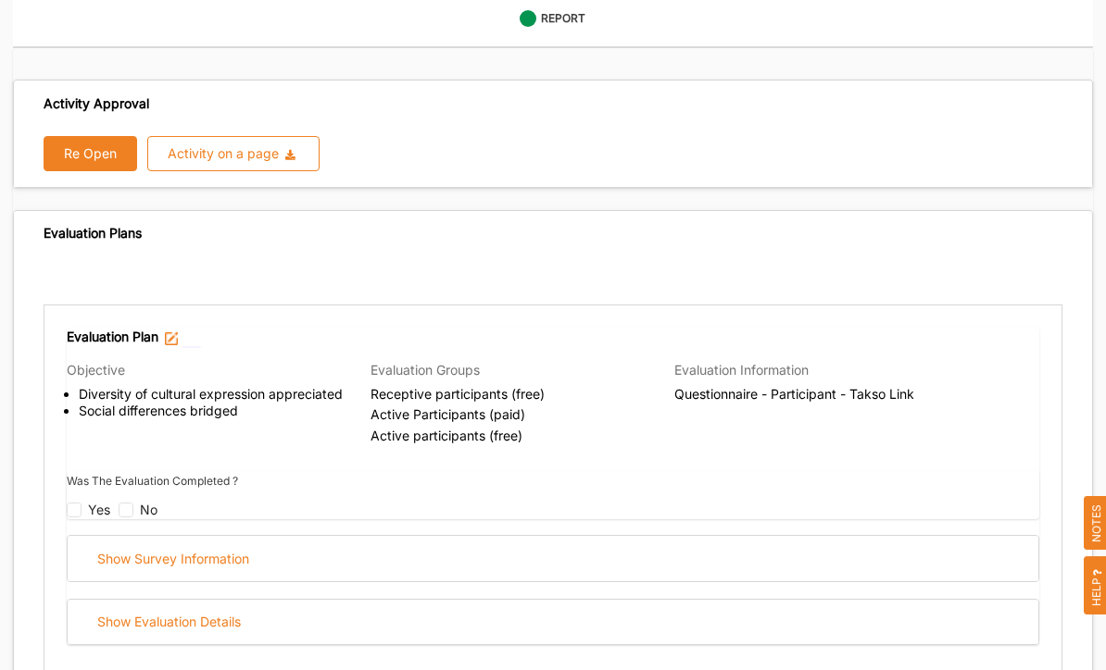
scroll to position [490, 0]
click at [91, 136] on button "Re Open" at bounding box center [91, 153] width 94 height 35
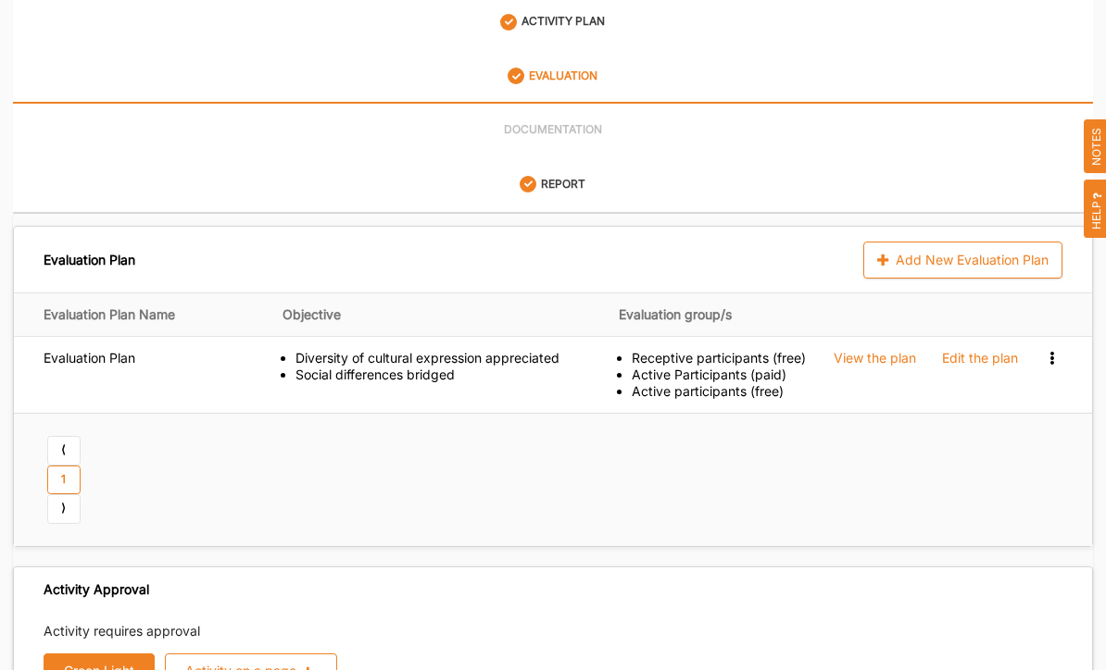
scroll to position [381, 0]
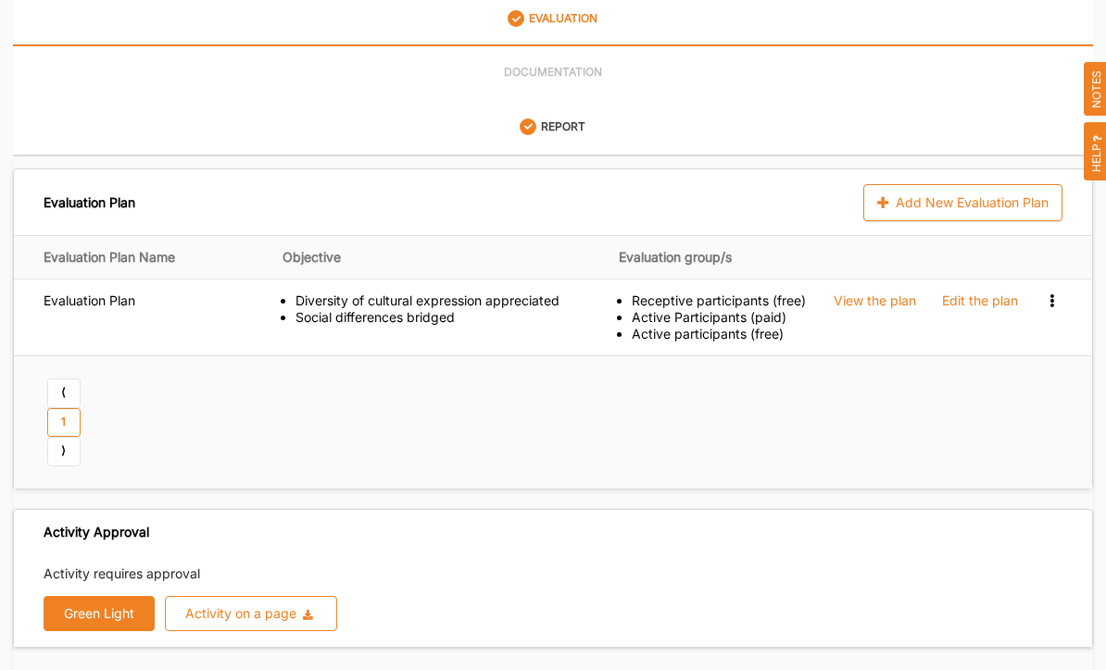
click at [973, 294] on div "Edit the plan" at bounding box center [980, 302] width 76 height 17
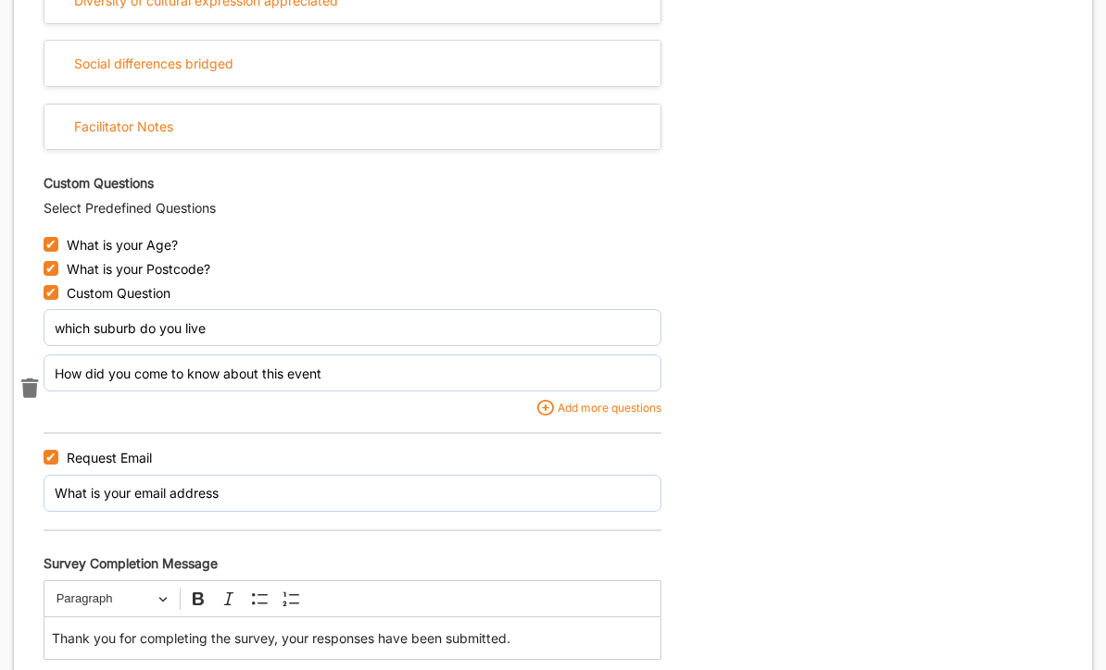
scroll to position [1354, 0]
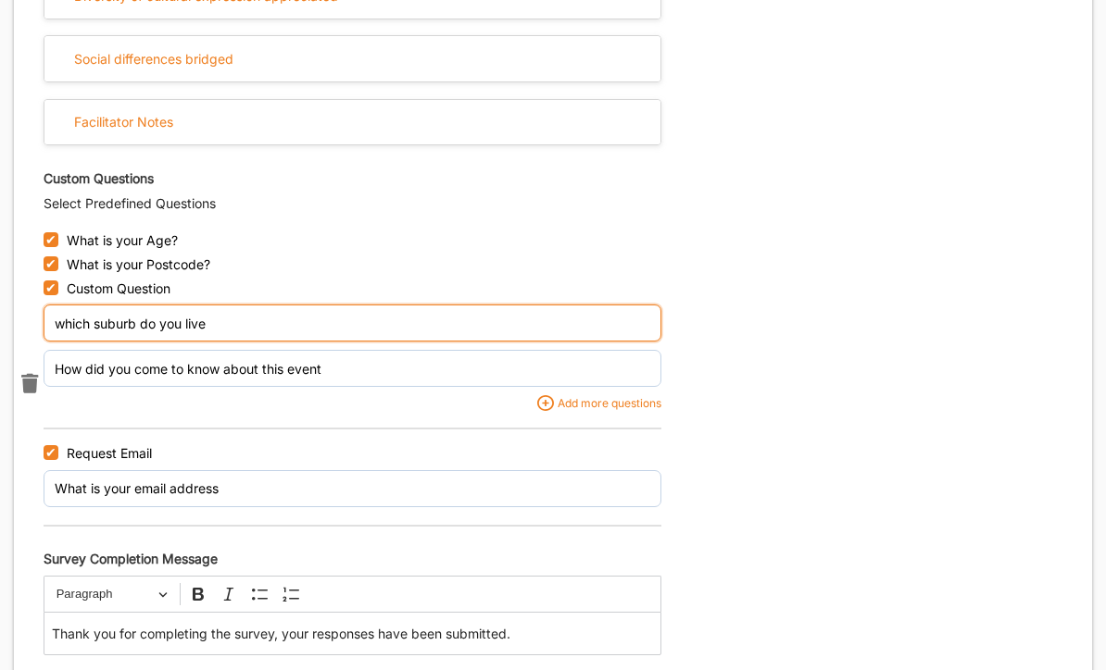
click at [244, 306] on input "which suburb do you live" at bounding box center [353, 324] width 618 height 37
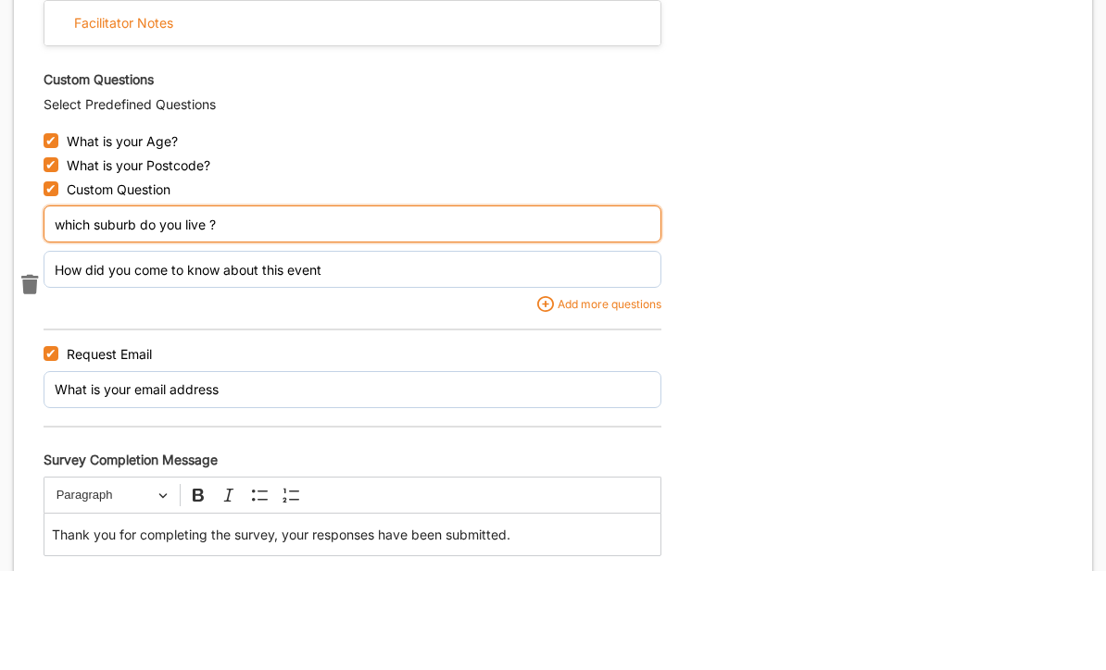
type input "which suburb do you live ?"
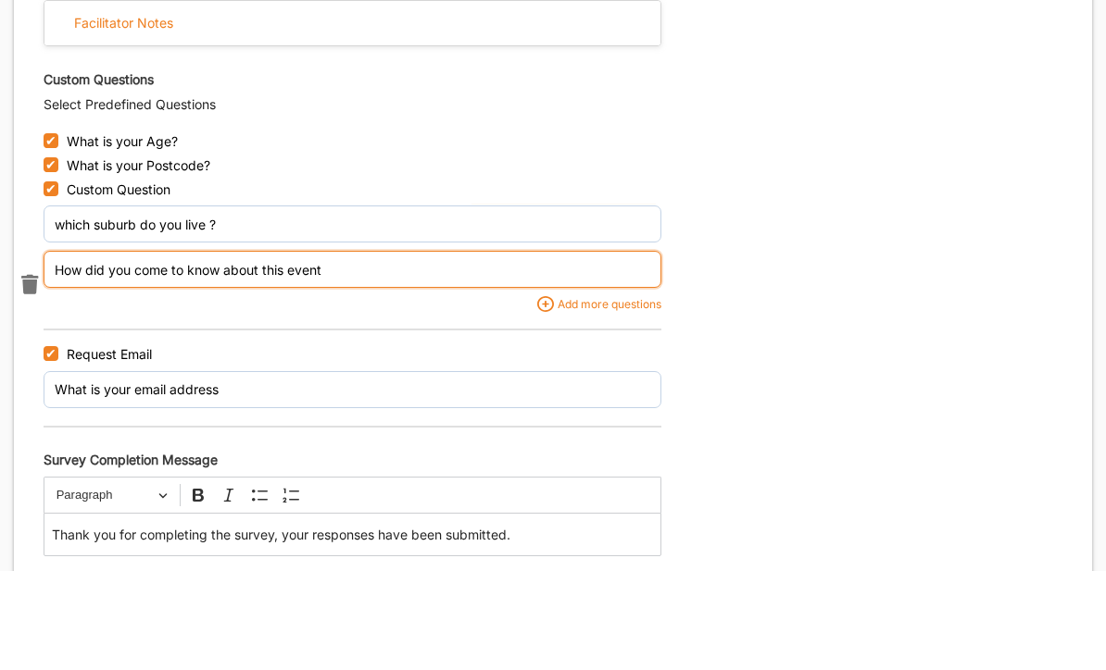
click at [393, 351] on input "How did you come to know about this event" at bounding box center [353, 369] width 618 height 37
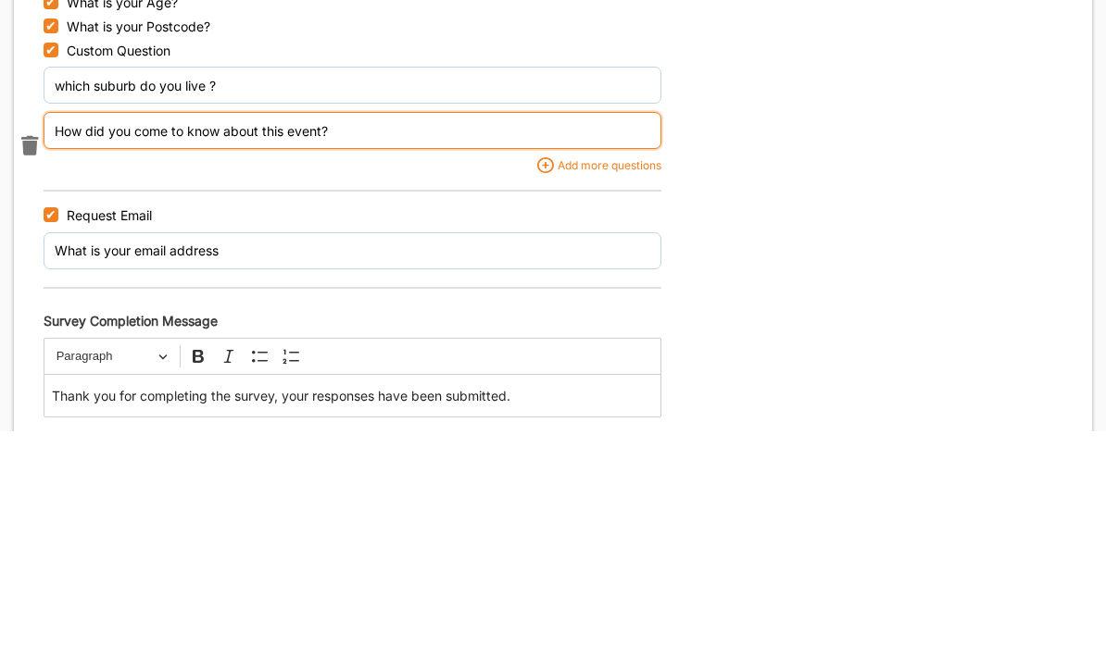
type input "How did you come to know about this event?"
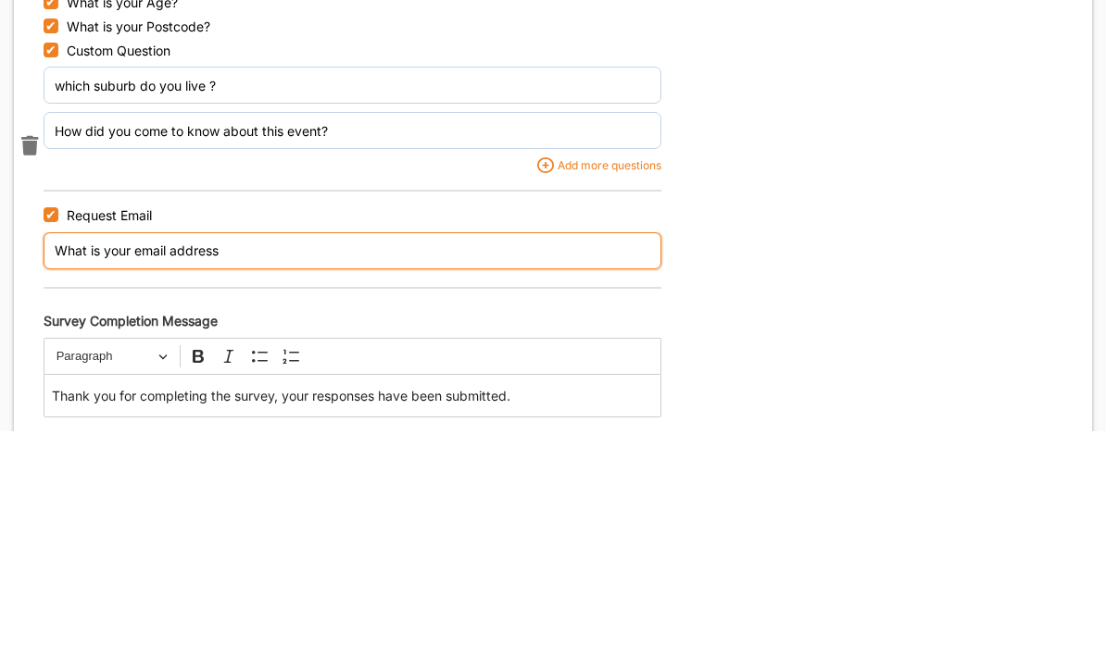
click at [271, 471] on input "What is your email address" at bounding box center [353, 489] width 618 height 37
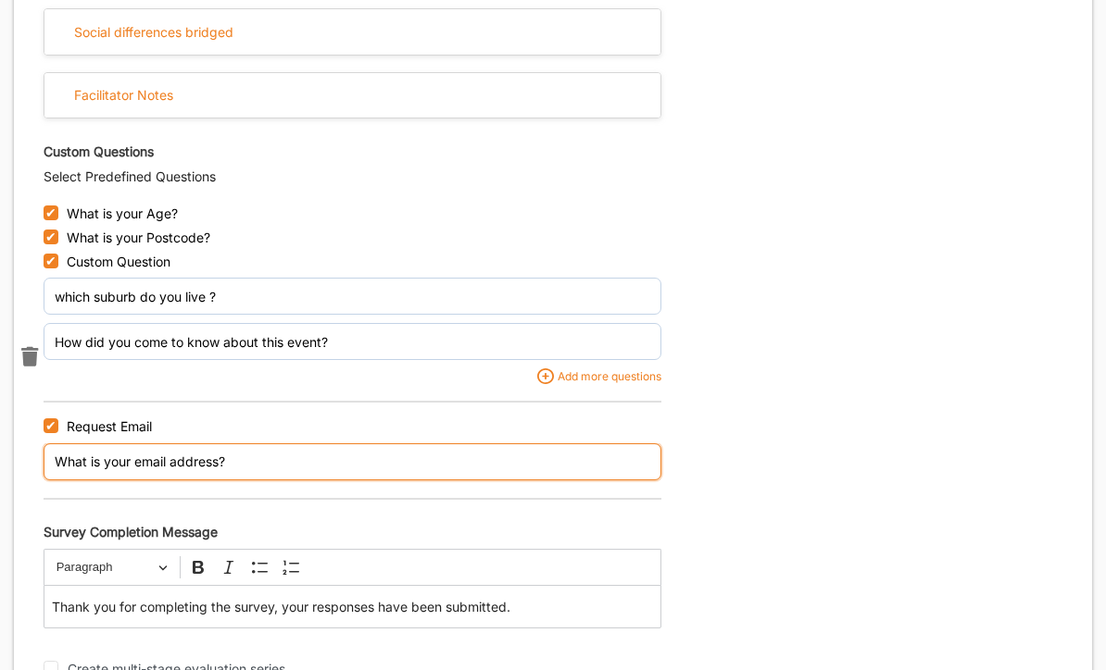
scroll to position [1381, 0]
type input "What is your email address?"
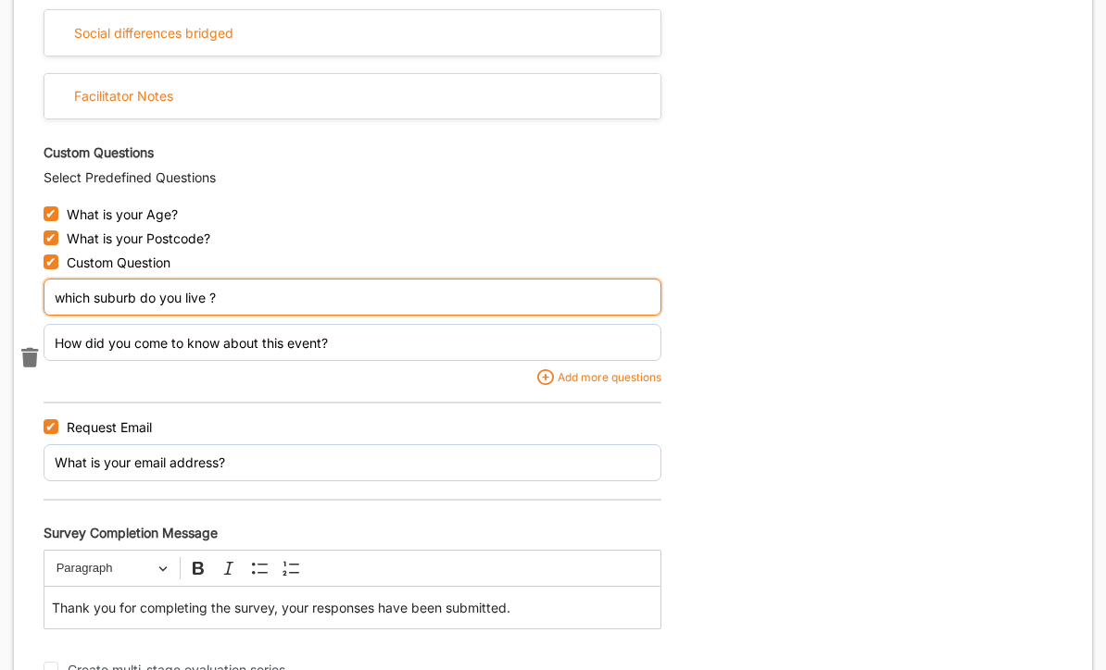
click at [68, 279] on input "which suburb do you live ?" at bounding box center [353, 297] width 618 height 37
click at [66, 279] on input "which suburb do you live ?" at bounding box center [353, 297] width 618 height 37
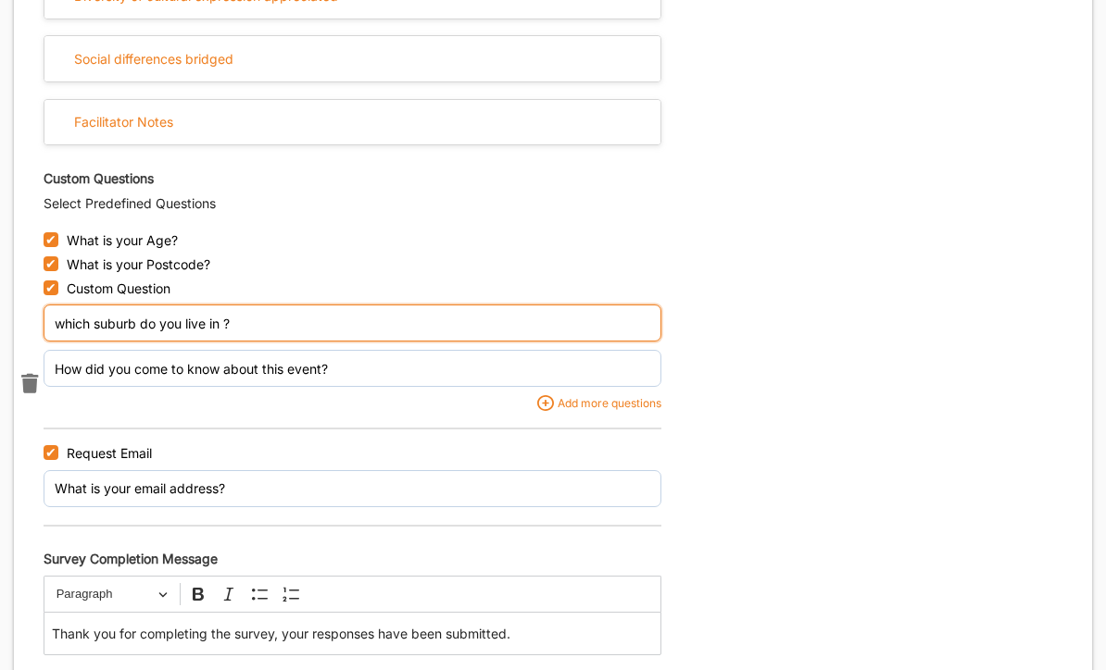
scroll to position [1354, 0]
type input "which suburb do you live in ?"
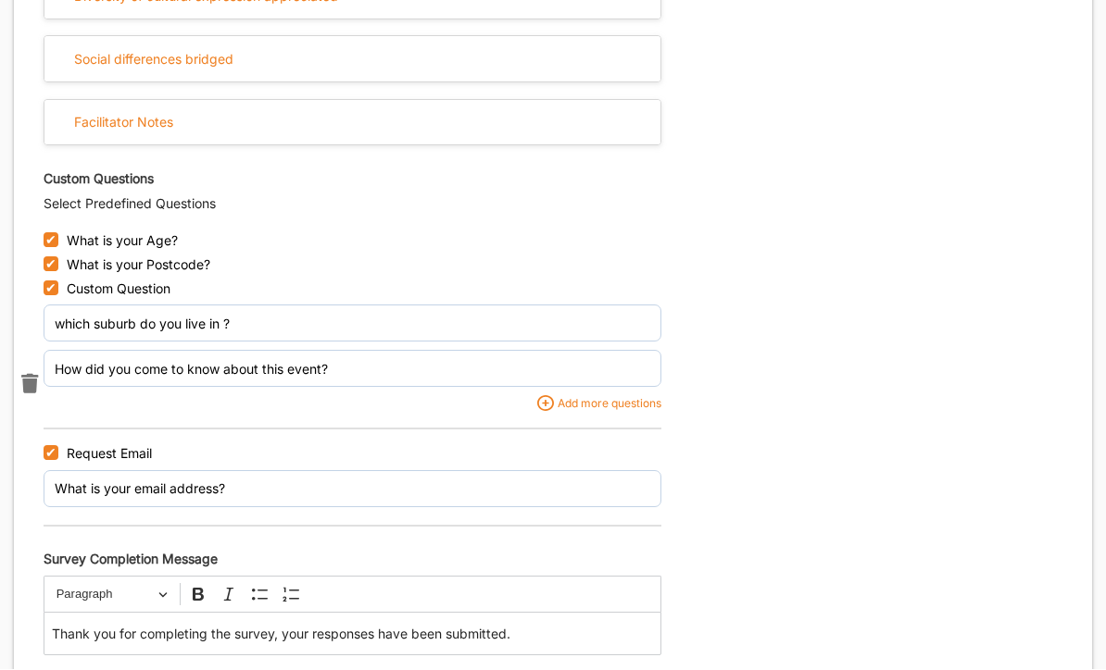
click at [56, 257] on input "checkbox" at bounding box center [51, 264] width 15 height 15
checkbox input "false"
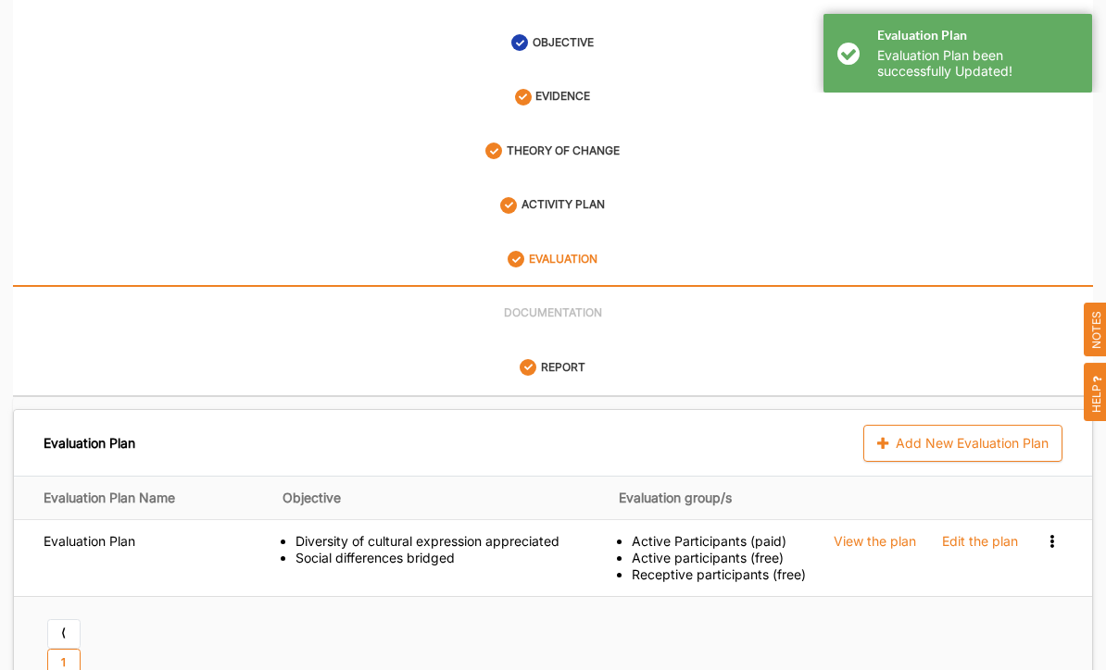
scroll to position [0, 0]
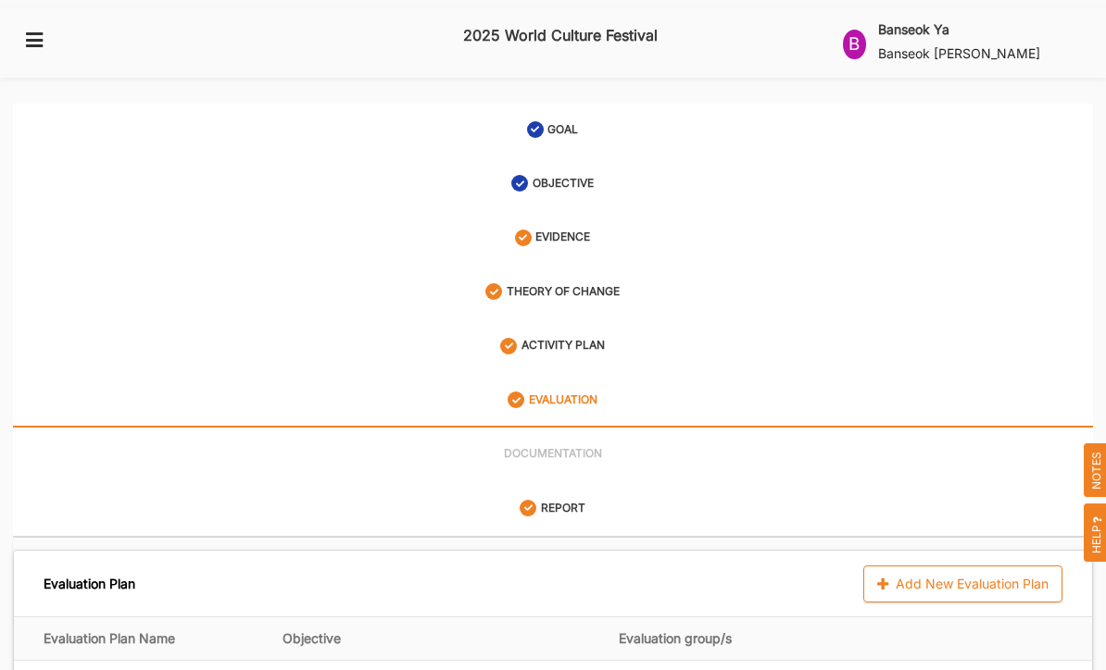
click at [593, 338] on label "ACTIVITY PLAN" at bounding box center [562, 346] width 83 height 16
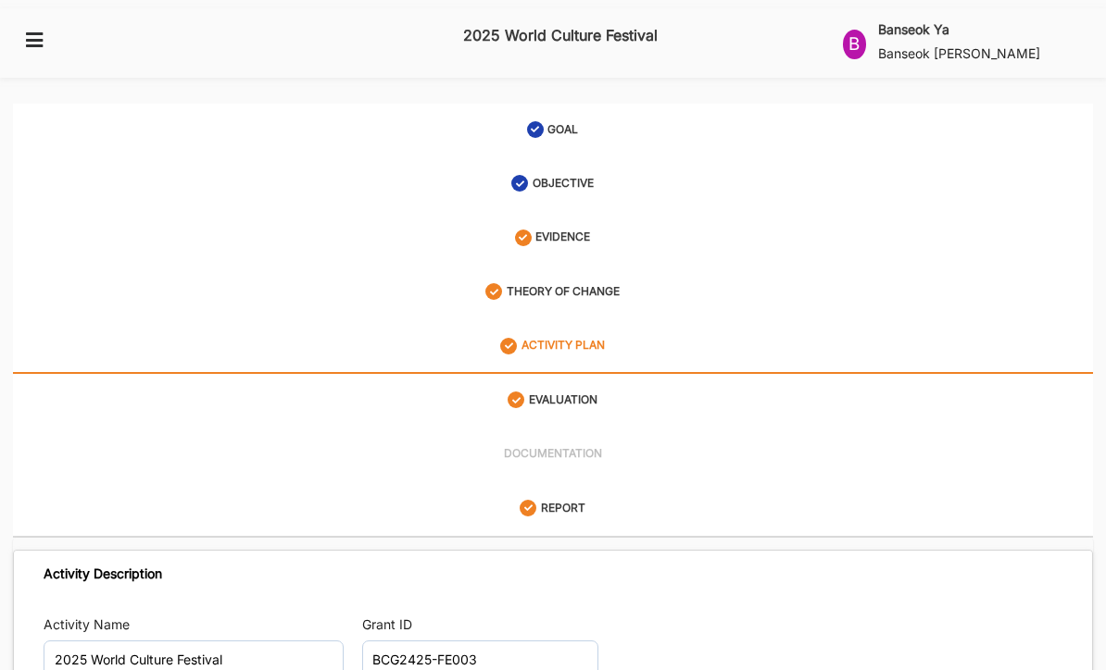
click at [591, 393] on label "EVALUATION" at bounding box center [563, 401] width 69 height 16
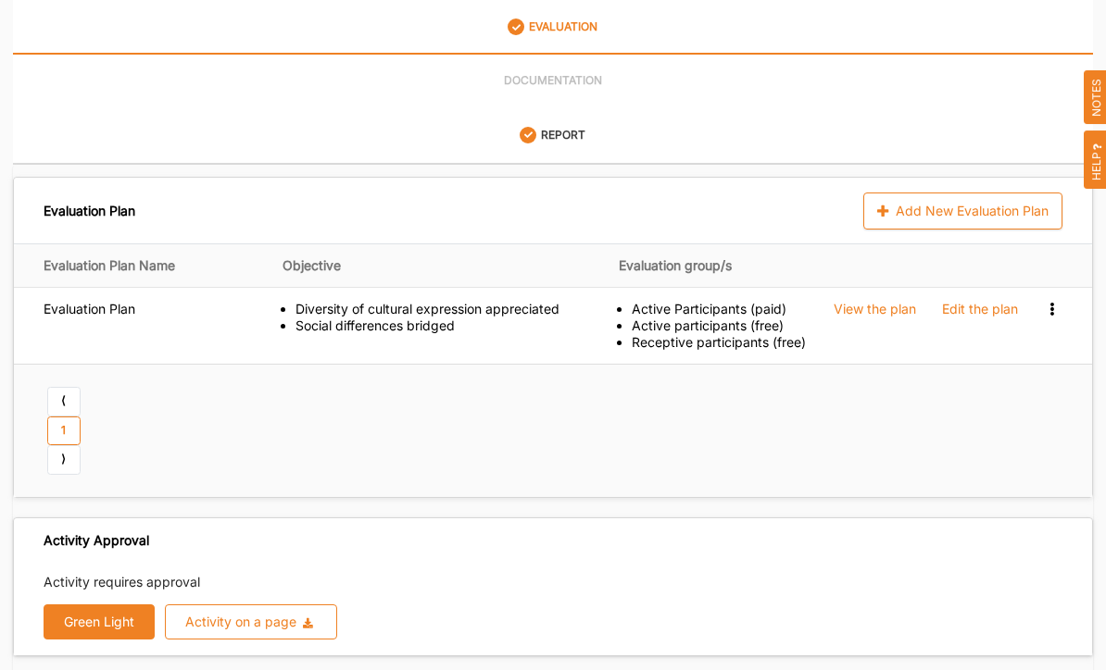
scroll to position [372, 0]
click at [101, 606] on button "Green Light" at bounding box center [99, 623] width 111 height 35
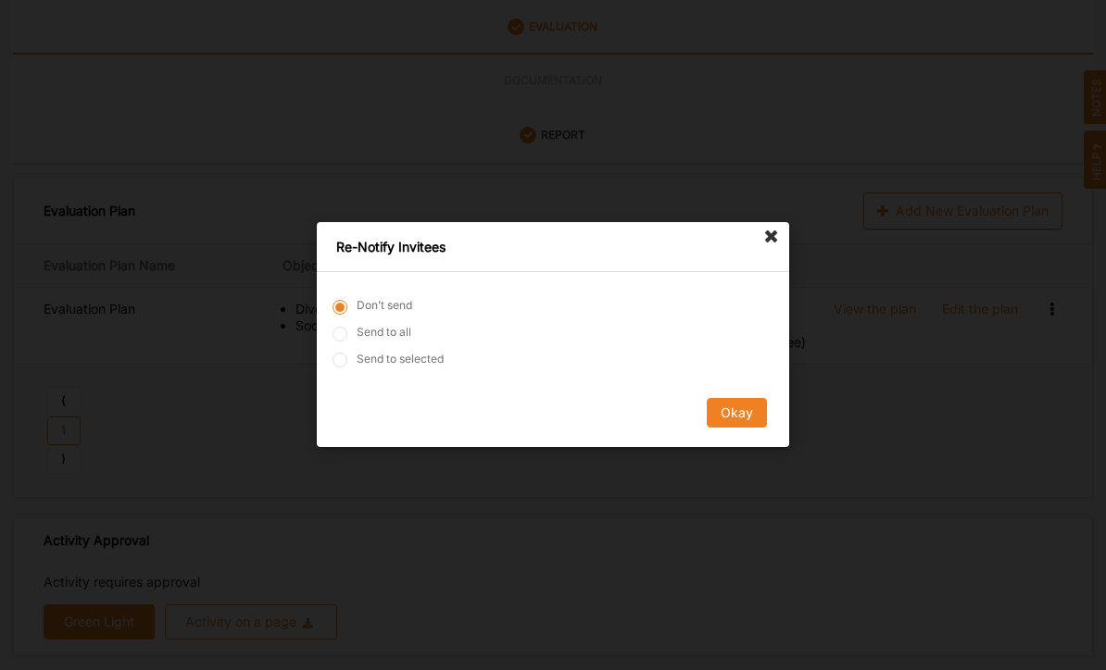
click at [783, 252] on icon at bounding box center [772, 237] width 30 height 30
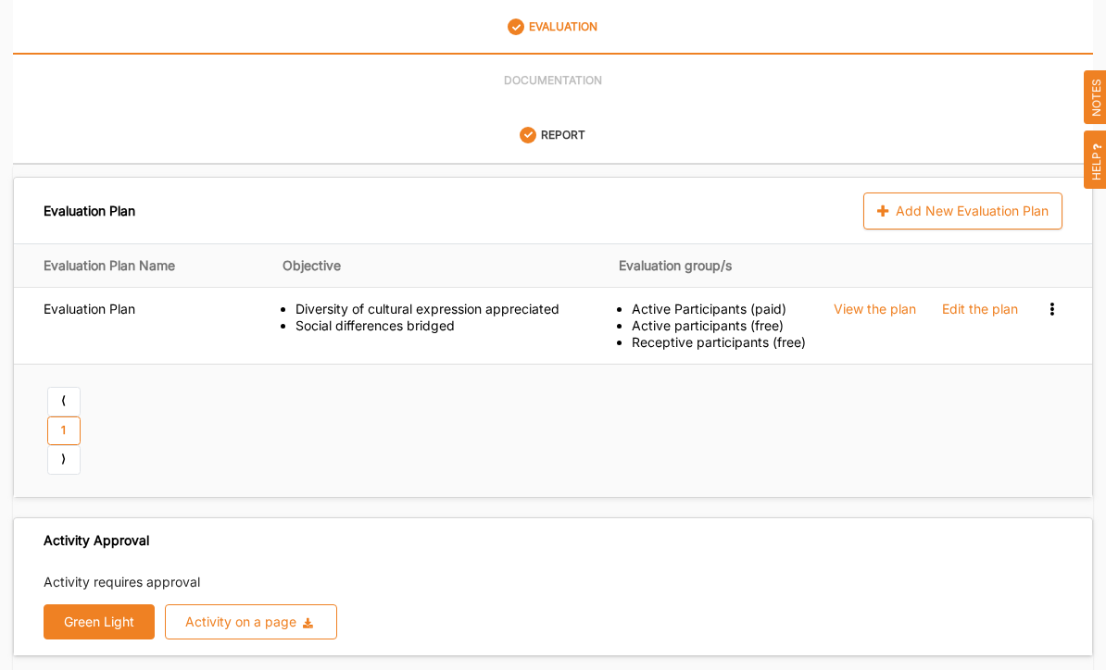
scroll to position [381, 0]
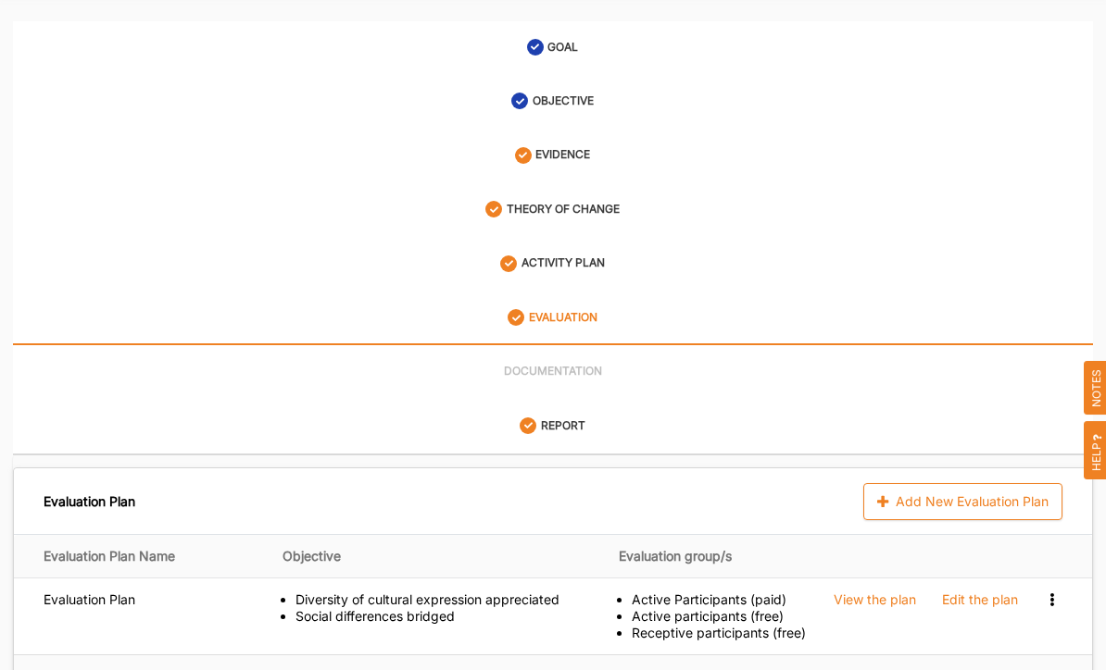
scroll to position [72, 0]
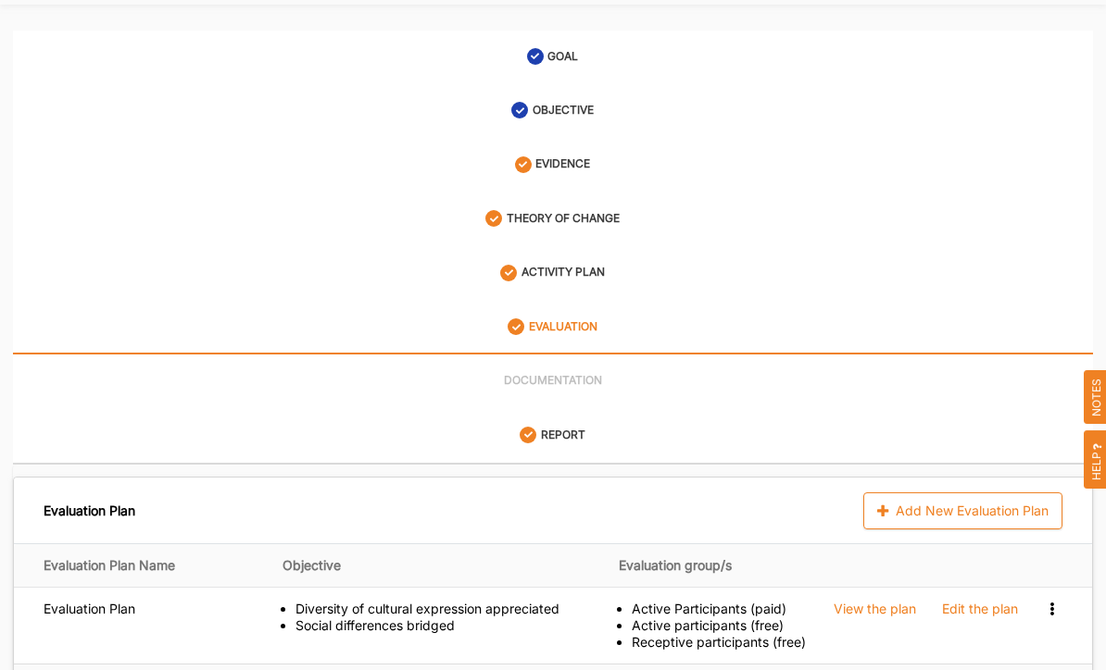
click at [599, 266] on label "ACTIVITY PLAN" at bounding box center [562, 274] width 83 height 16
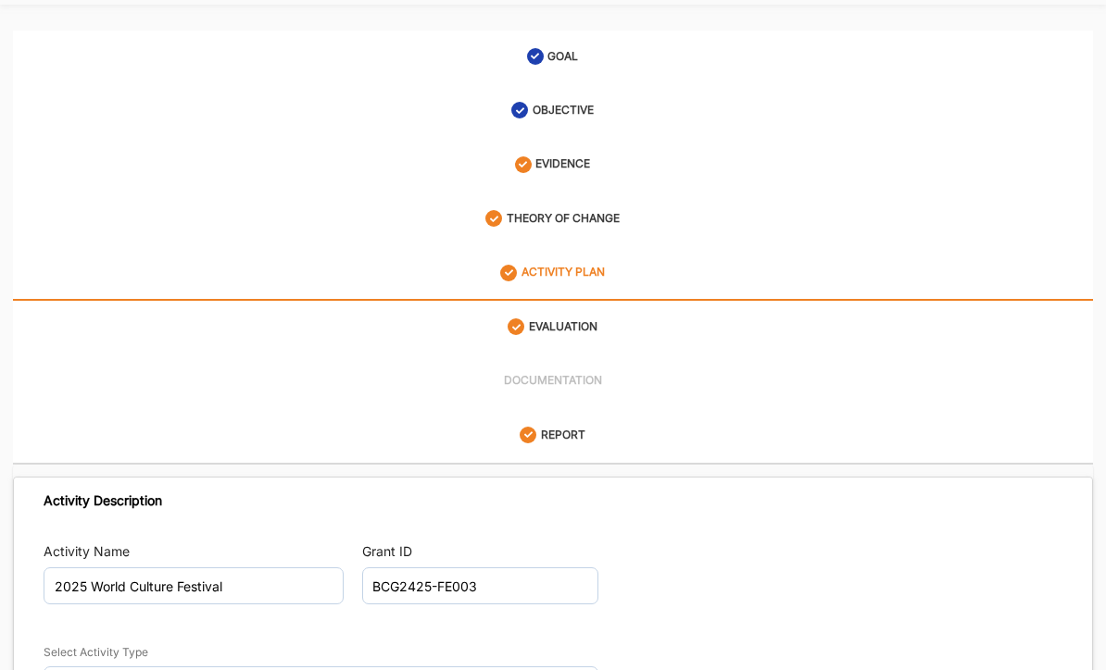
scroll to position [73, 0]
click at [604, 211] on label "THEORY OF CHANGE" at bounding box center [563, 219] width 113 height 16
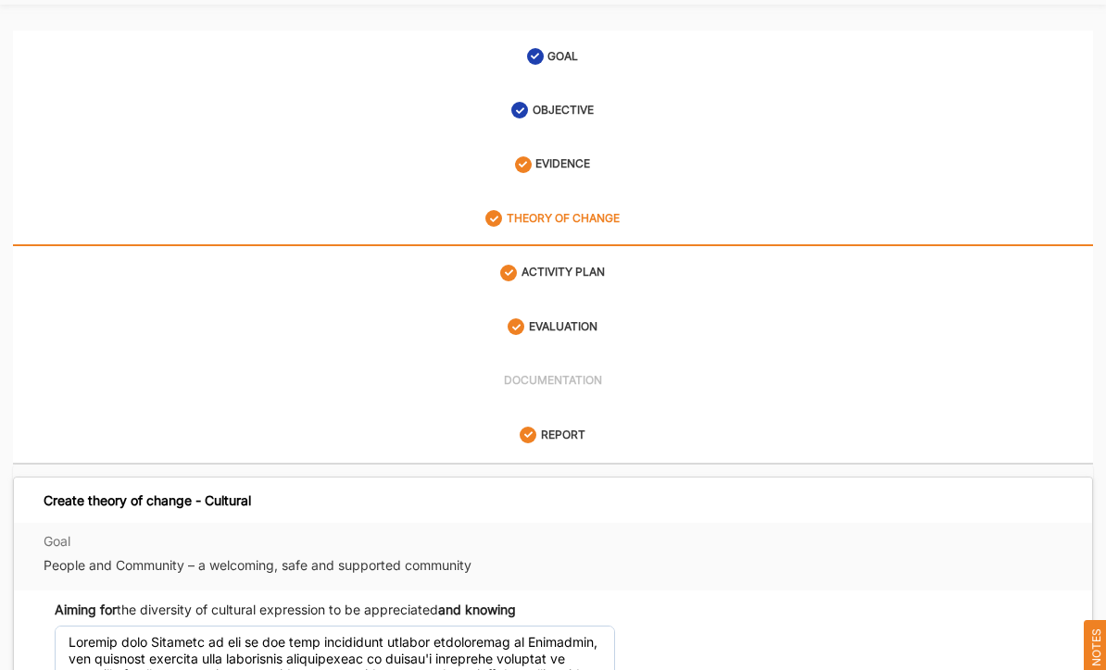
click at [595, 314] on div "EVALUATION" at bounding box center [552, 326] width 90 height 33
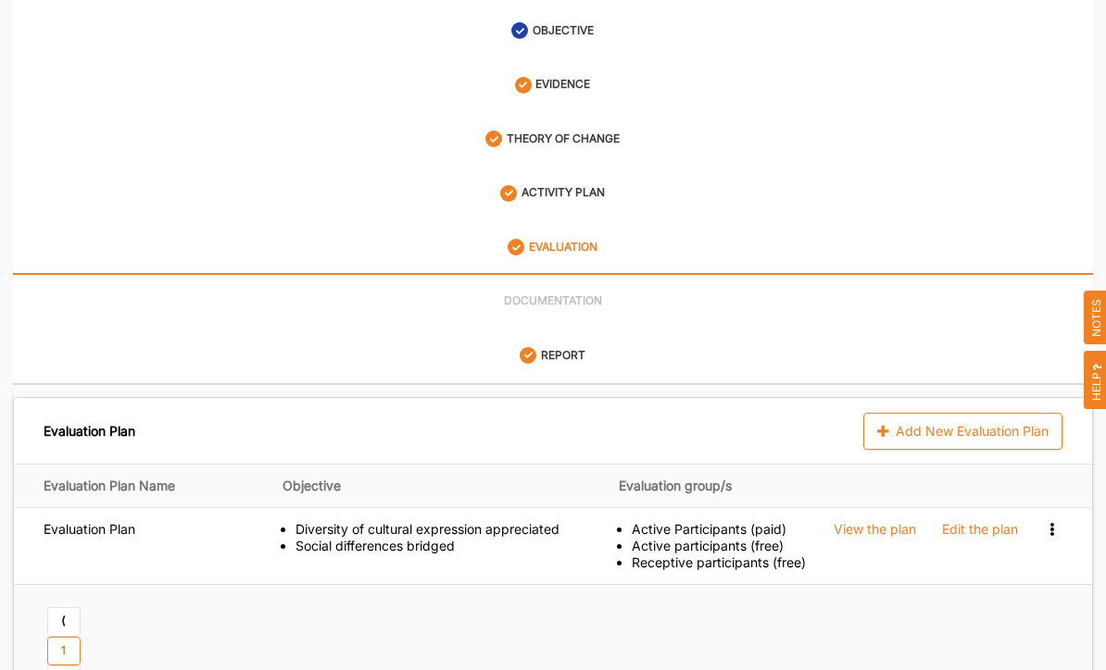
scroll to position [381, 0]
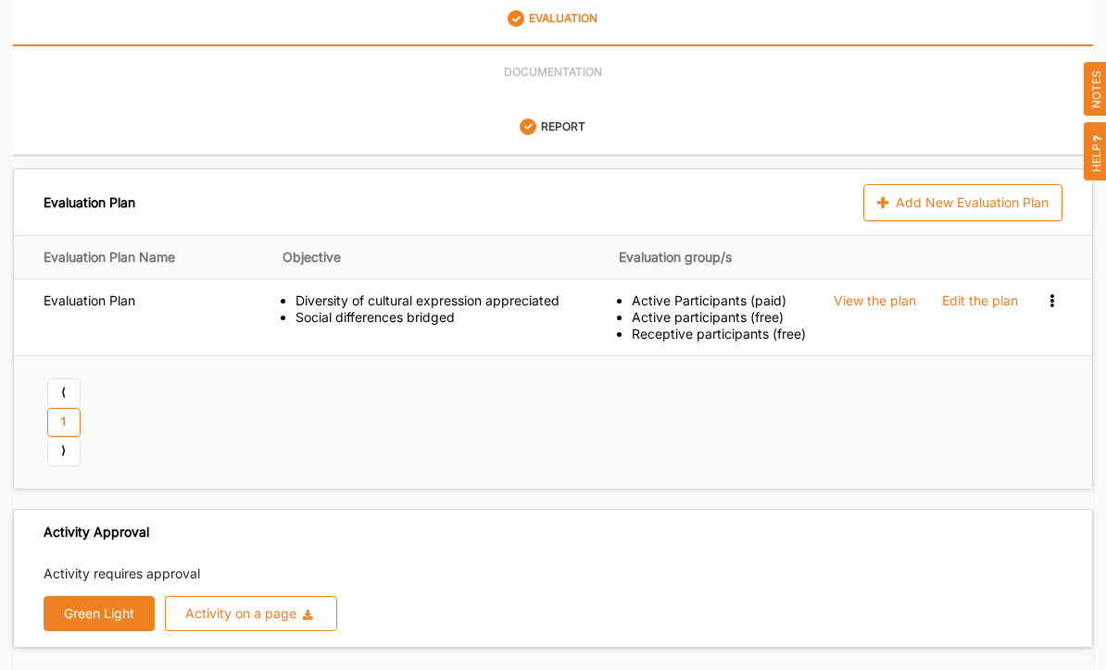
click at [876, 294] on div "View the plan" at bounding box center [874, 302] width 82 height 17
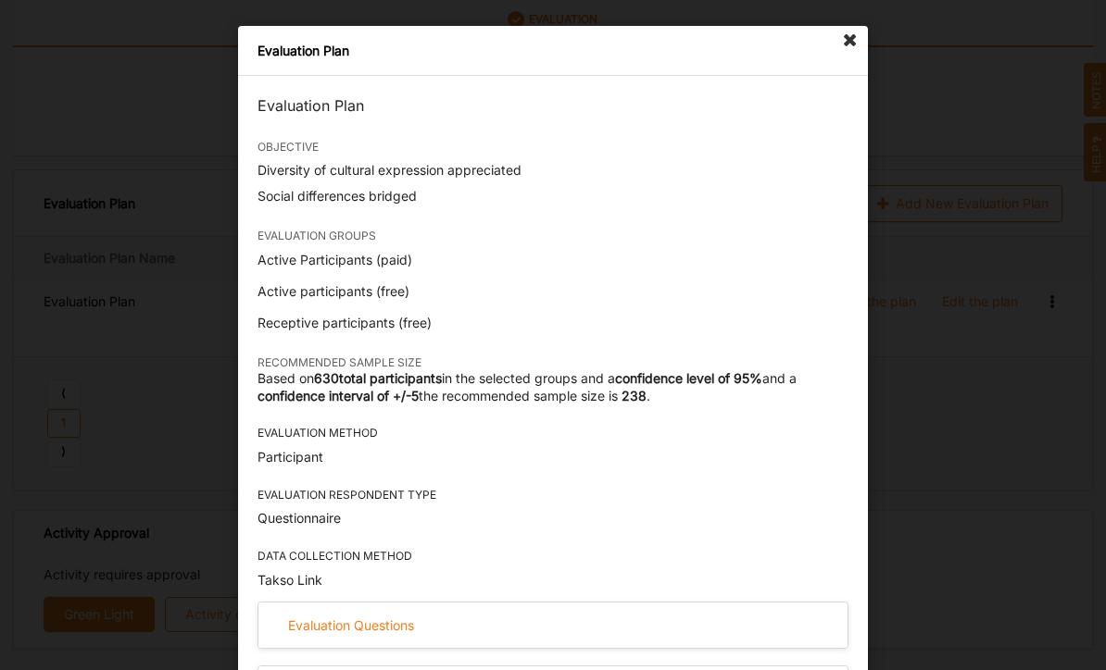
scroll to position [0, 0]
click at [848, 44] on icon at bounding box center [850, 41] width 30 height 30
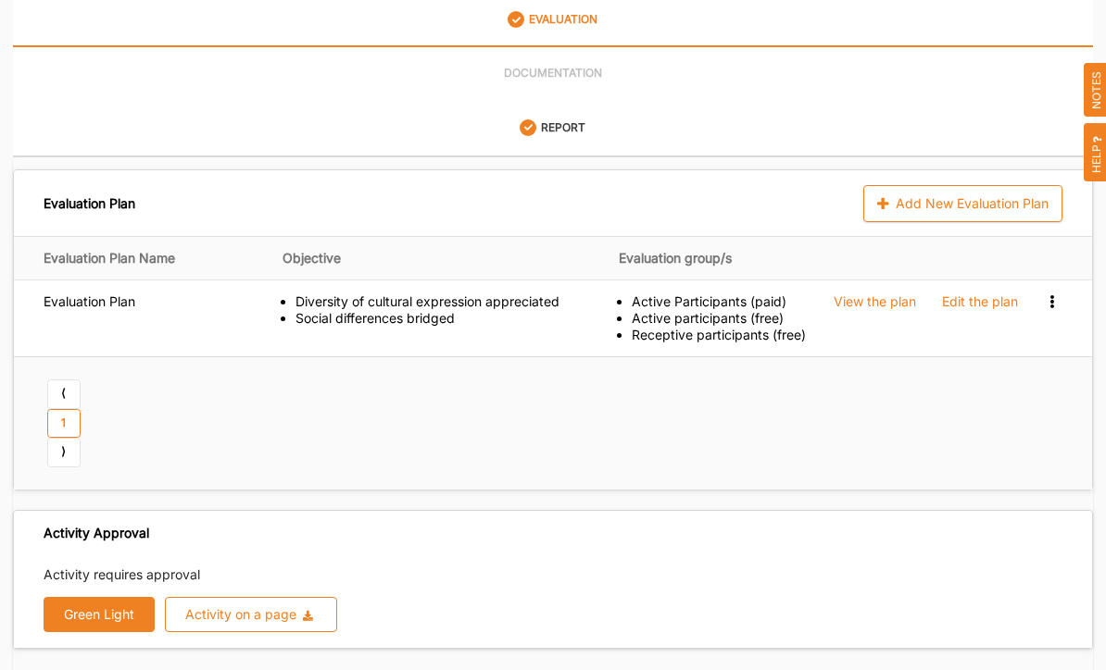
click at [71, 380] on link "⟨" at bounding box center [63, 395] width 33 height 30
click at [120, 597] on button "Green Light" at bounding box center [99, 614] width 111 height 35
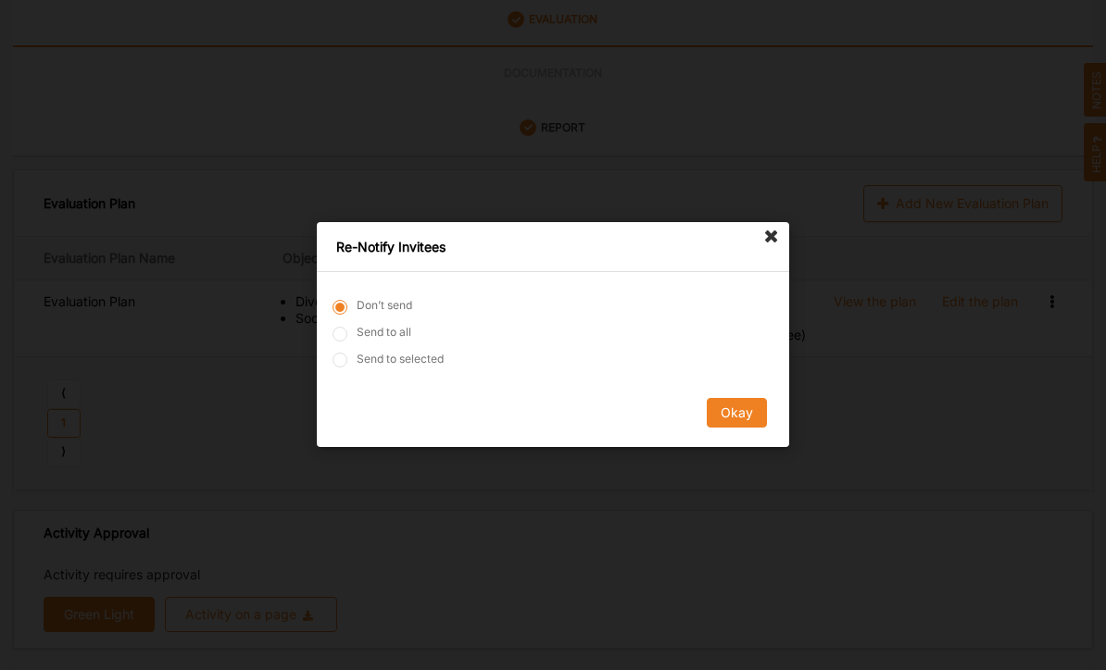
click at [750, 429] on button "Okay" at bounding box center [737, 414] width 60 height 30
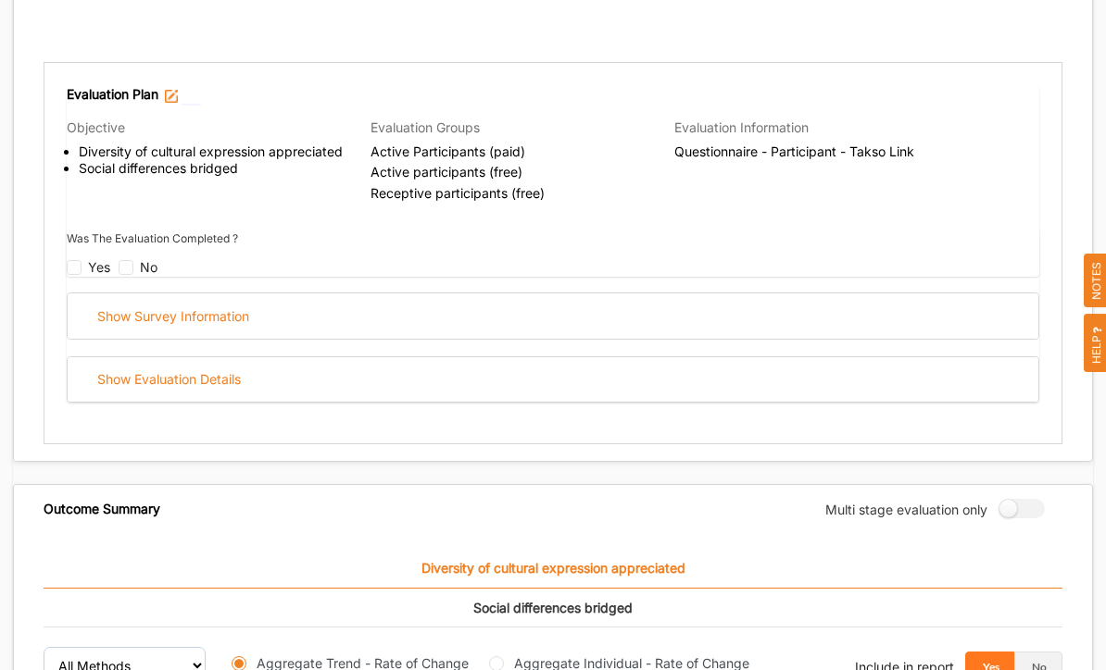
scroll to position [758, 0]
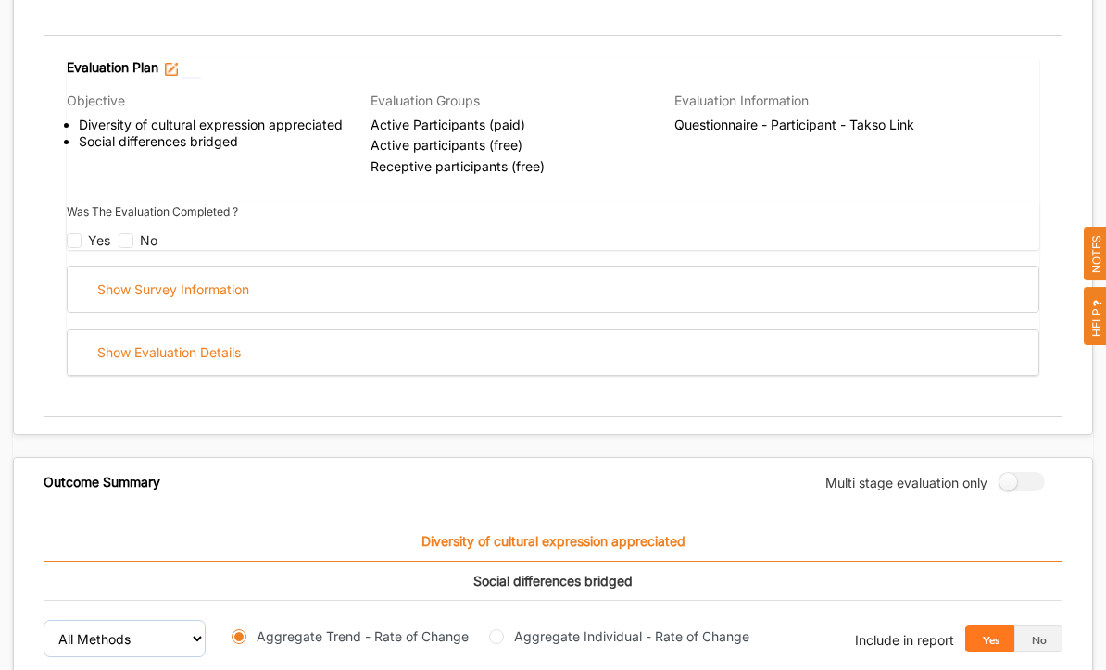
click at [257, 268] on div "Show Survey Information" at bounding box center [553, 290] width 971 height 45
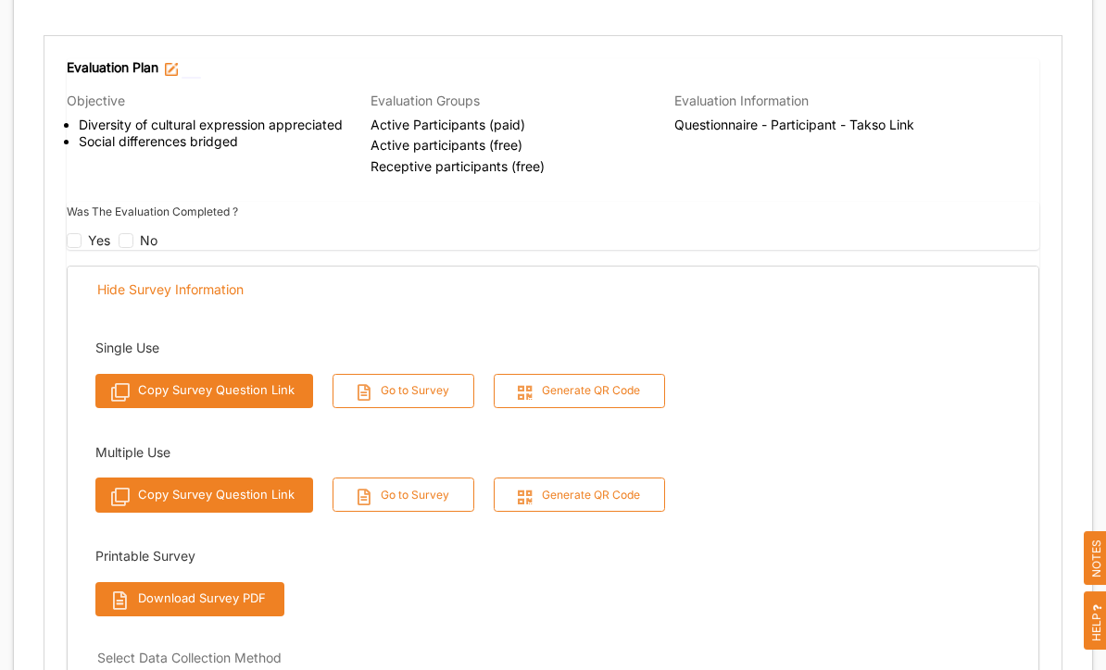
click at [150, 444] on div "Multiple Use" at bounding box center [381, 453] width 573 height 19
click at [146, 444] on div "Multiple Use" at bounding box center [381, 453] width 573 height 19
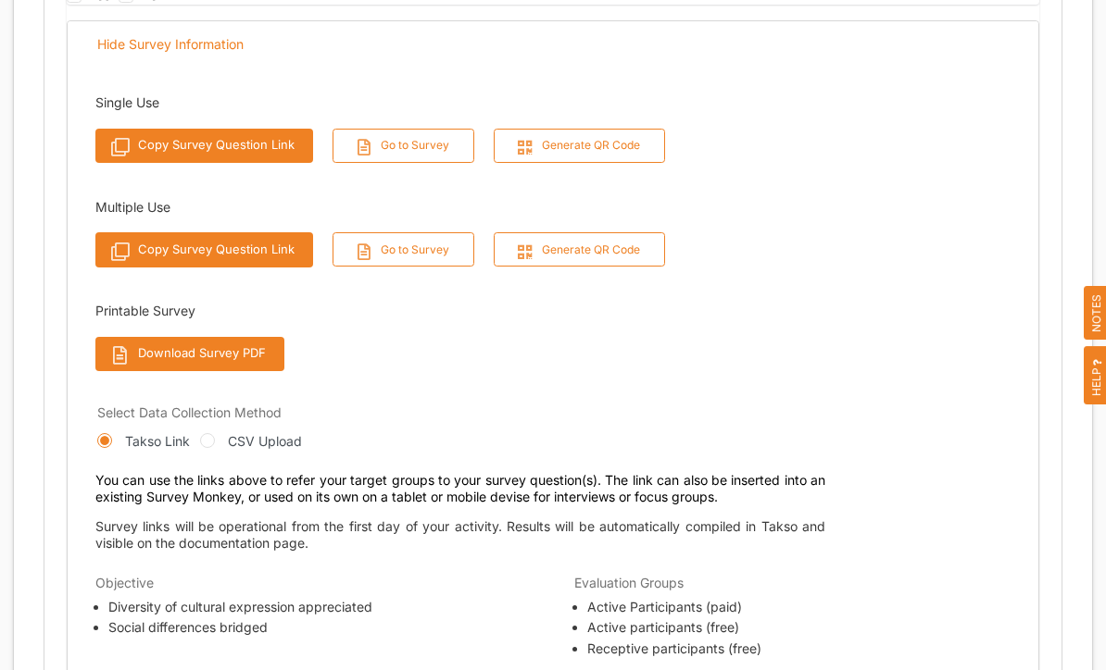
scroll to position [1005, 0]
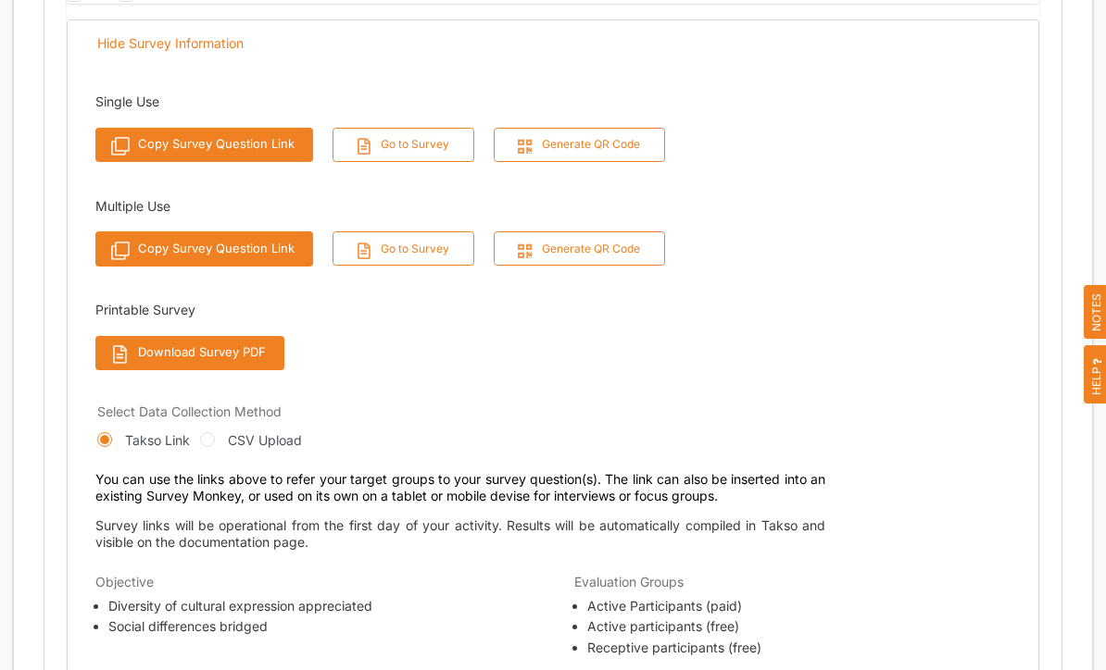
click at [592, 129] on button "Generate QR Code" at bounding box center [580, 146] width 172 height 34
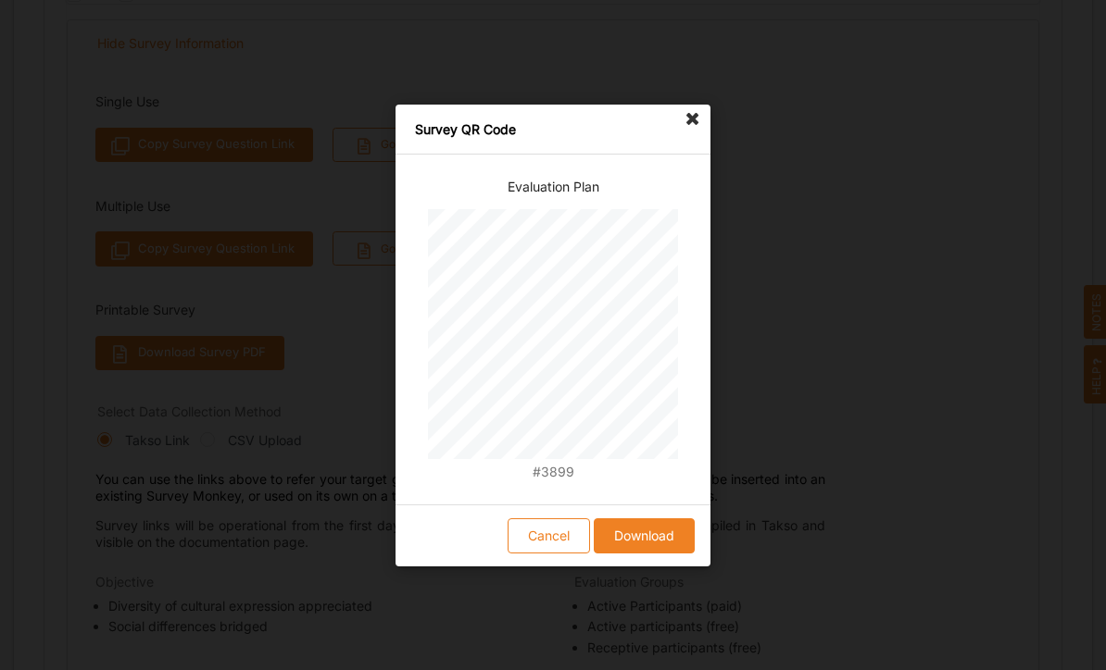
click at [658, 553] on button "Download" at bounding box center [644, 535] width 101 height 35
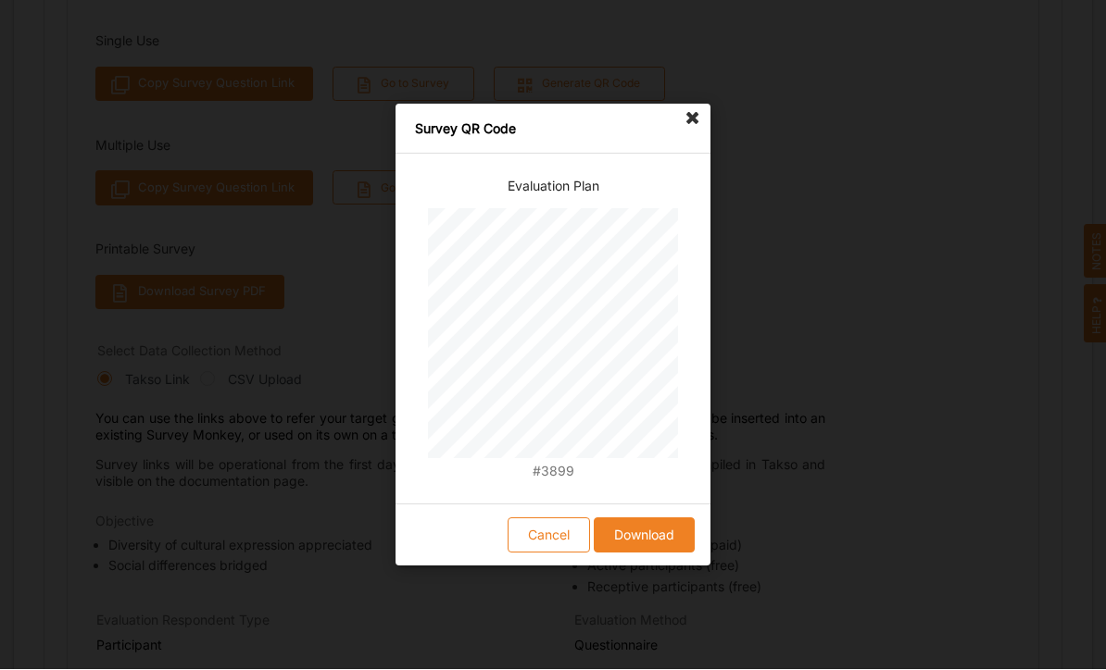
click at [702, 119] on icon at bounding box center [693, 120] width 30 height 30
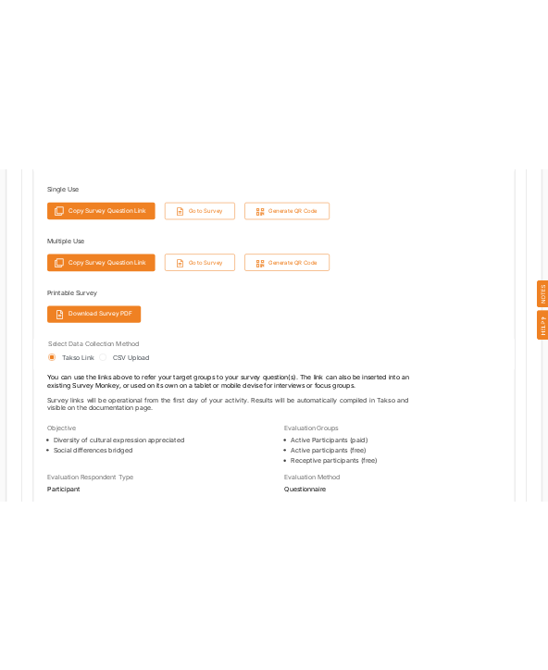
scroll to position [1240, 0]
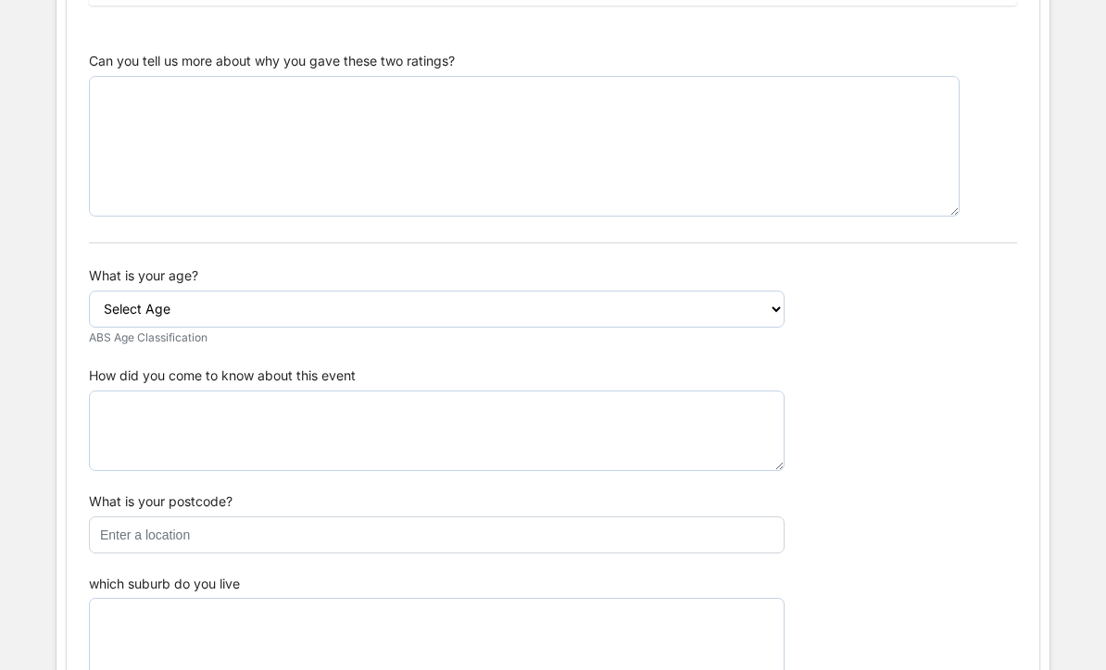
scroll to position [1822, 0]
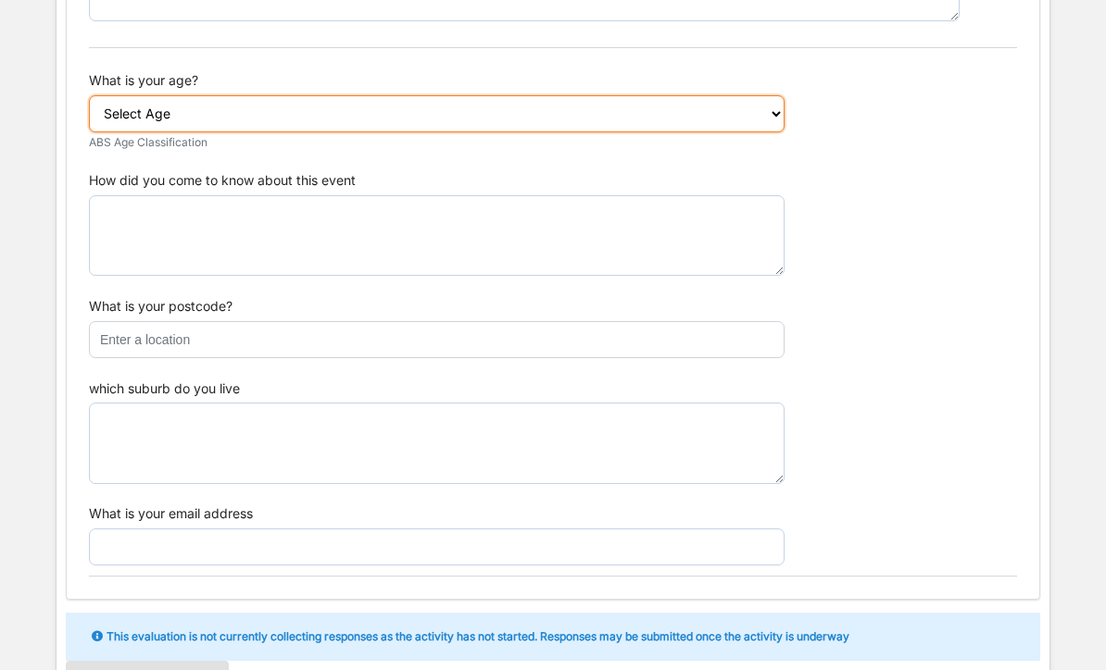
click at [764, 97] on select "Select Age 0-4 5-9 10-14 15-19 20-24 25-29 30-34 35-39 40-44 45-49 50-54 55-59 …" at bounding box center [436, 114] width 695 height 37
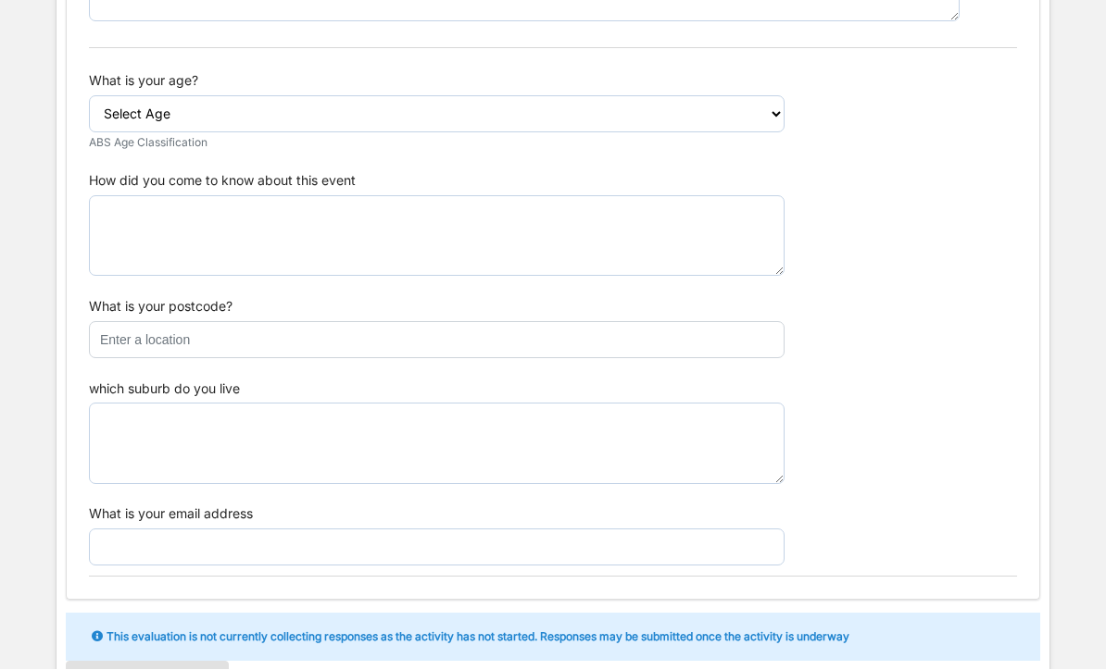
click at [260, 382] on div "which suburb do you live" at bounding box center [436, 434] width 695 height 104
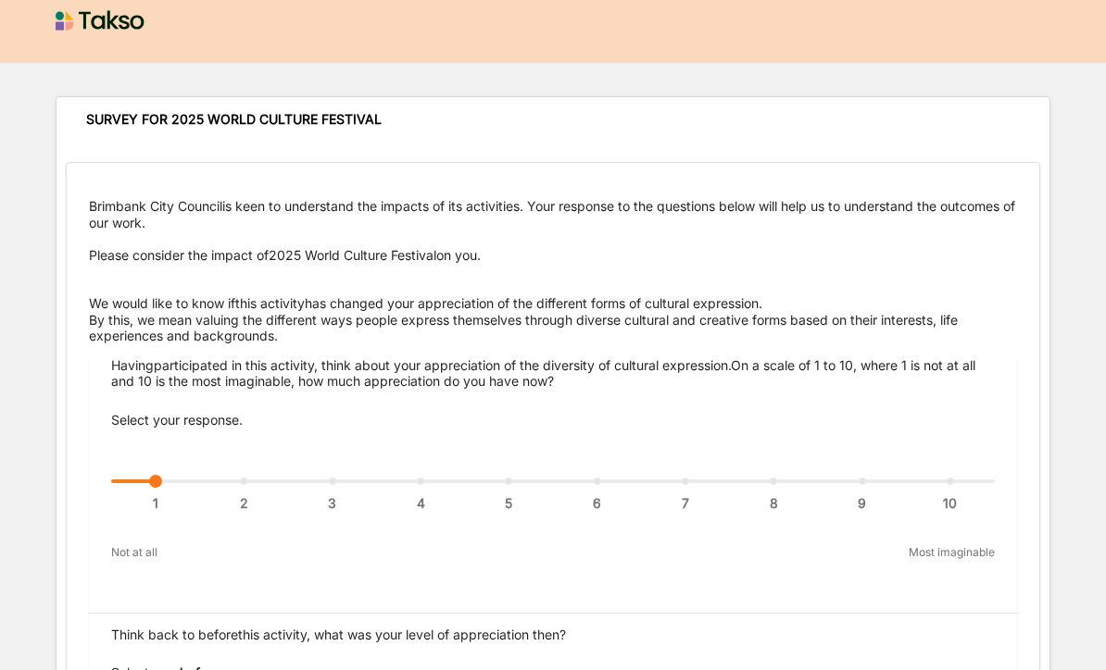
scroll to position [0, 0]
